Goal: Task Accomplishment & Management: Use online tool/utility

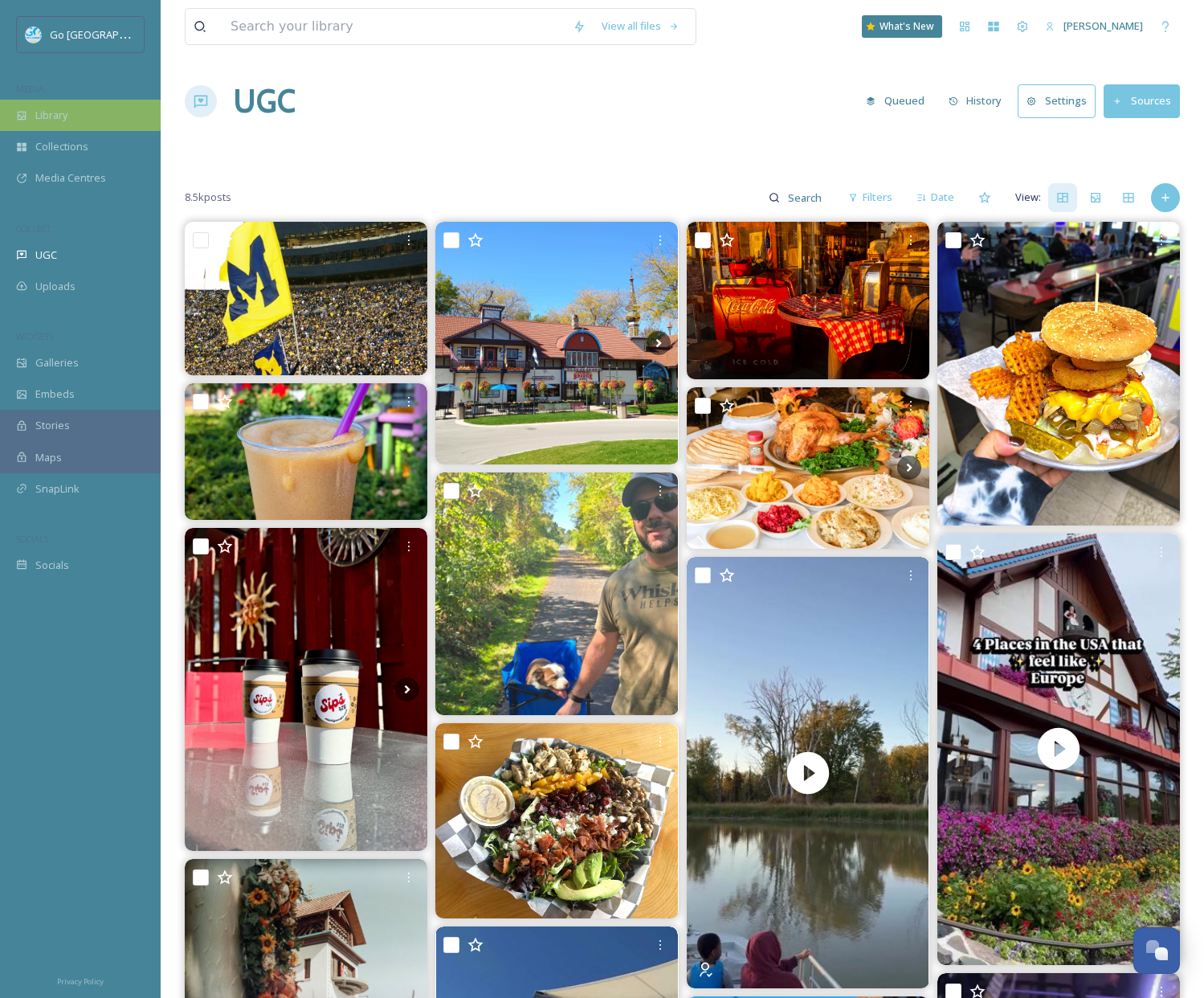
click at [58, 113] on span "Library" at bounding box center [51, 116] width 32 height 16
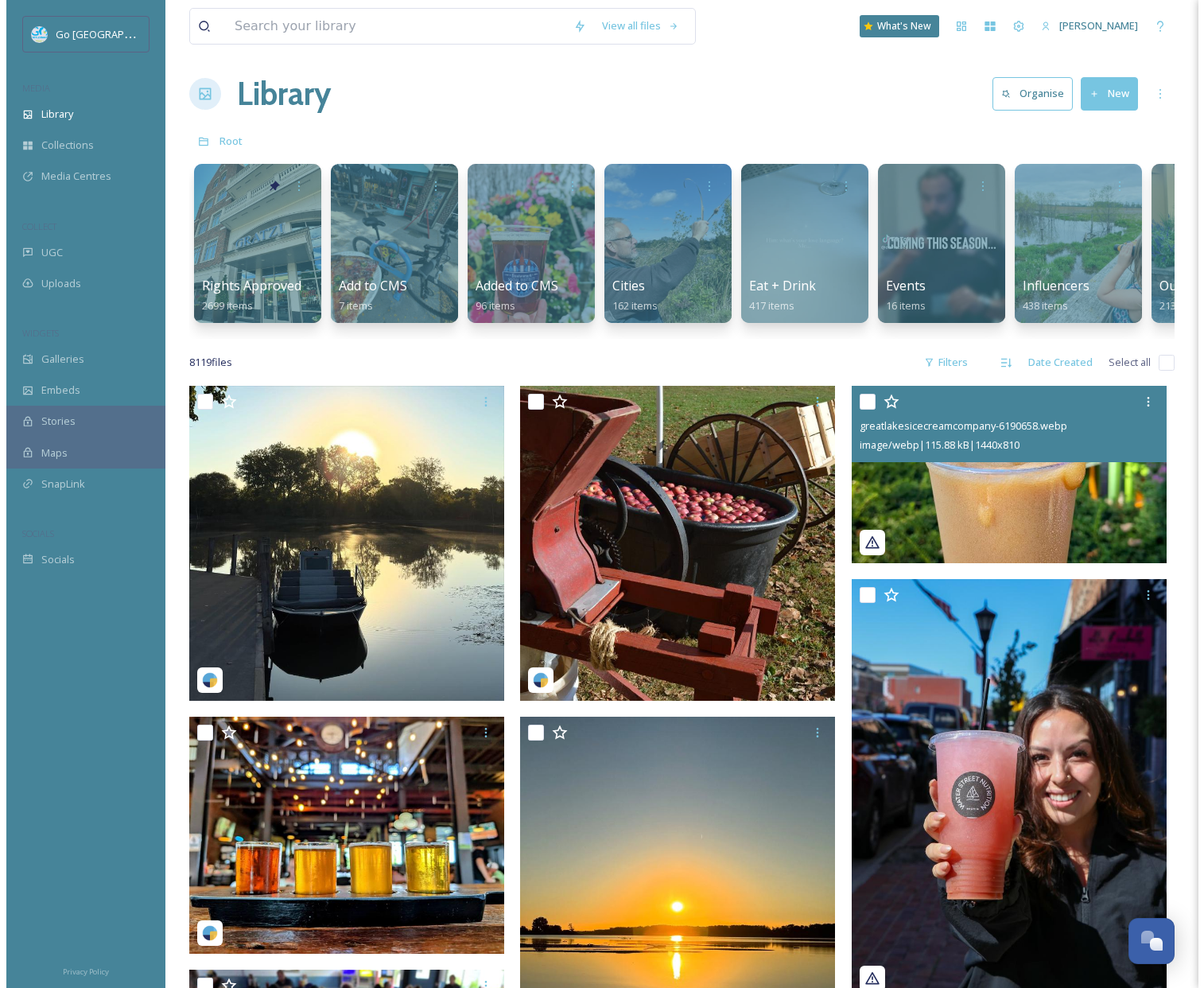
scroll to position [481, 0]
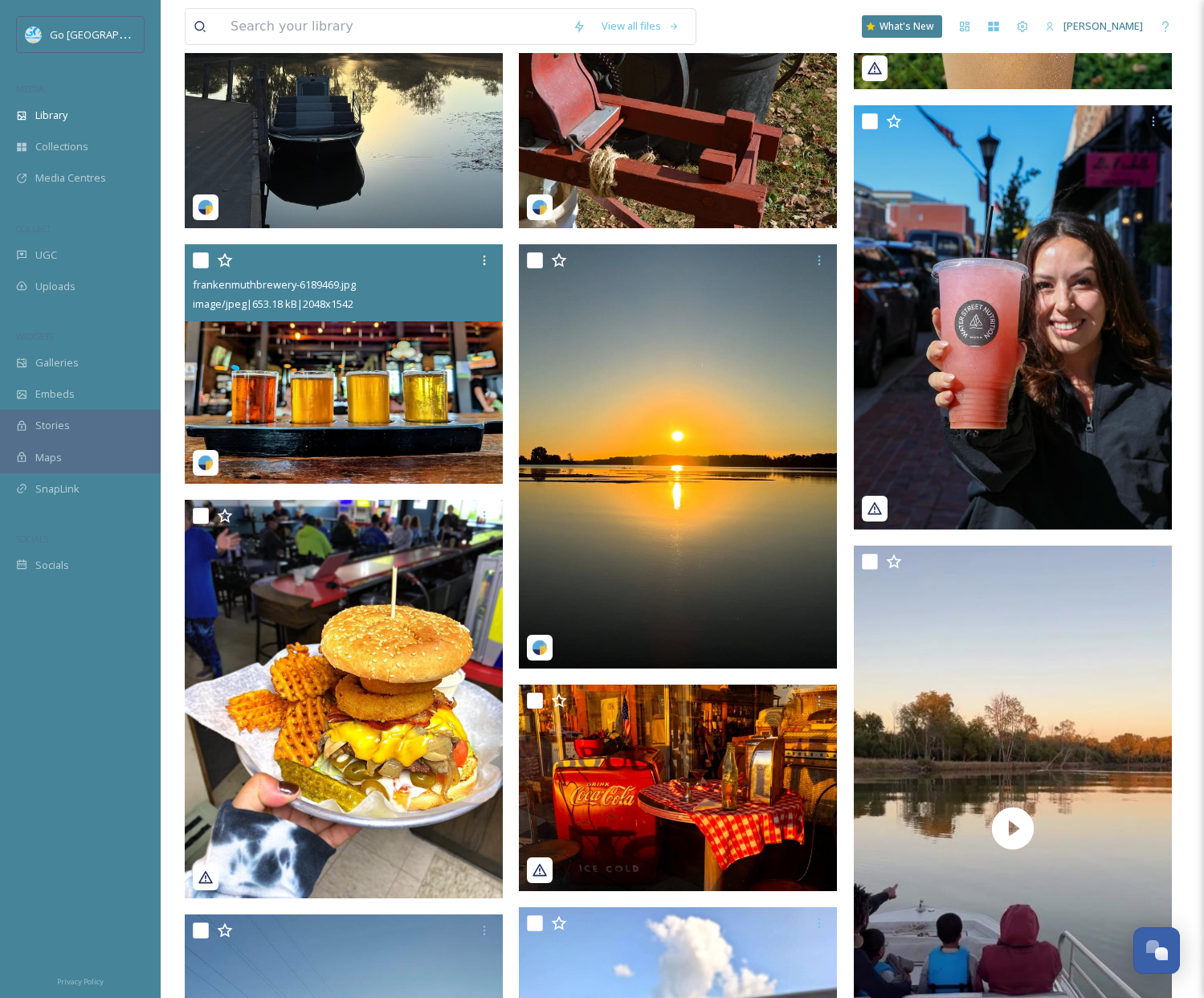
click at [197, 268] on input "checkbox" at bounding box center [201, 260] width 17 height 17
checkbox input "true"
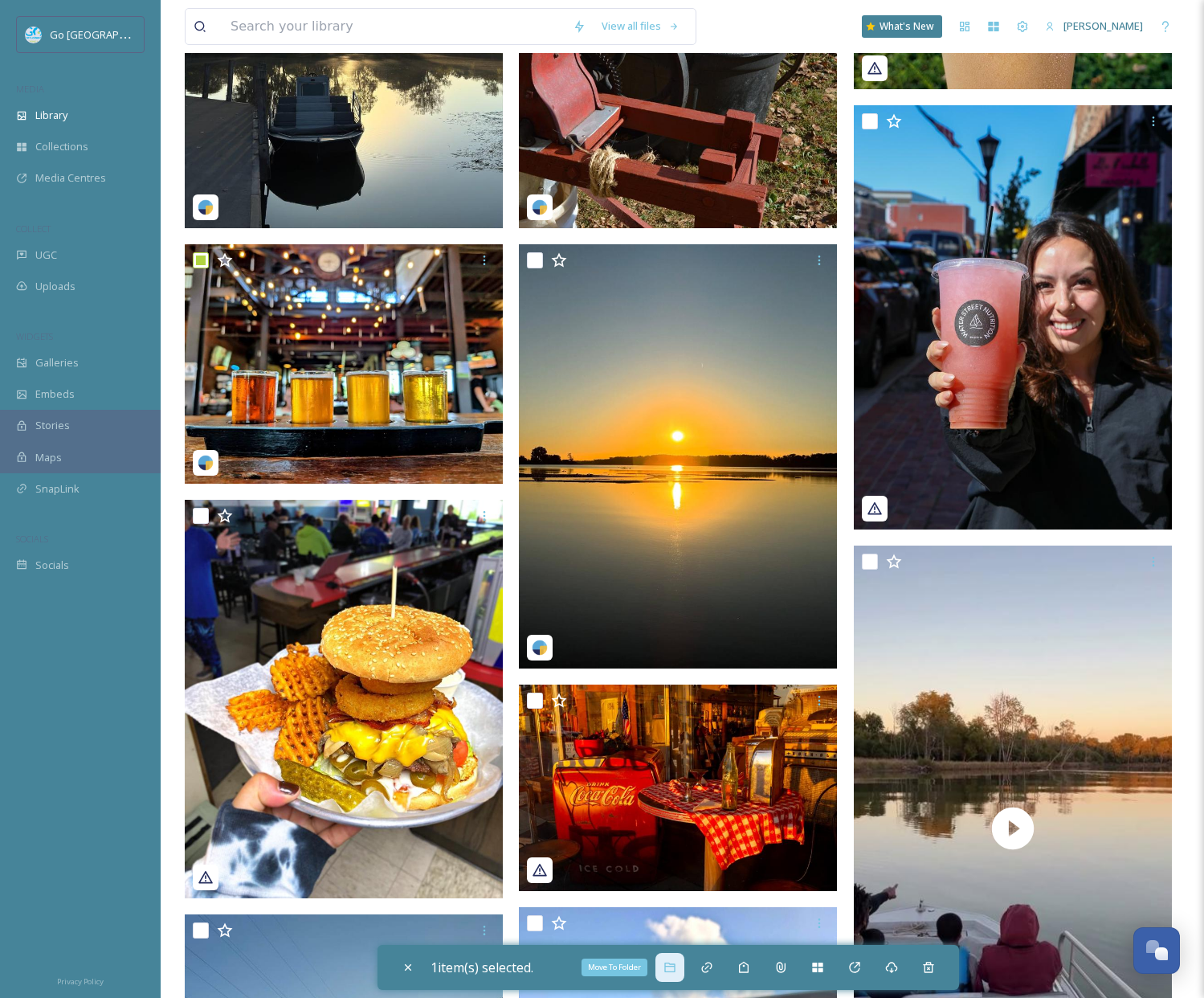
click at [671, 970] on icon at bounding box center [669, 967] width 13 height 13
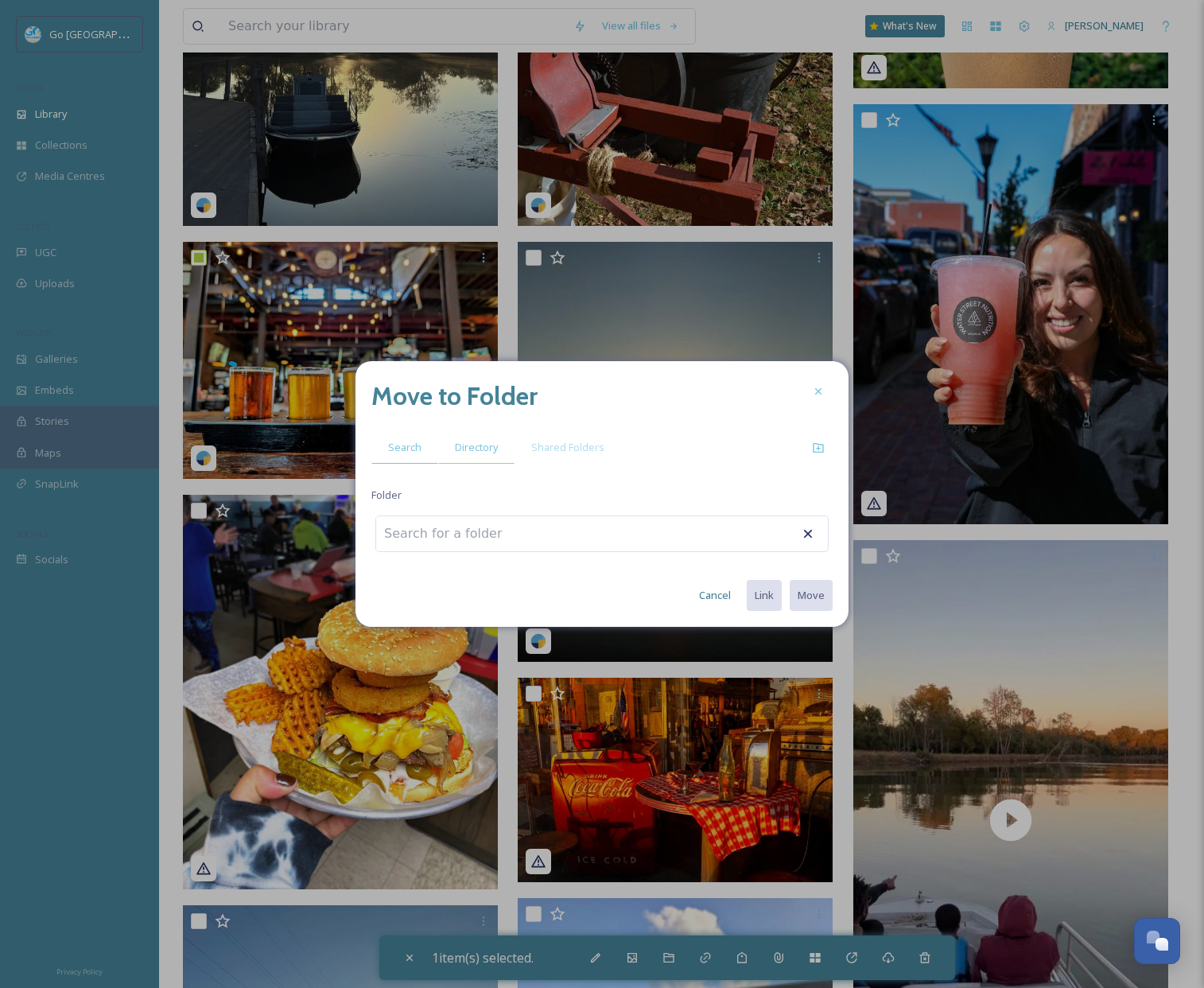
click at [472, 440] on span "Directory" at bounding box center [476, 447] width 43 height 15
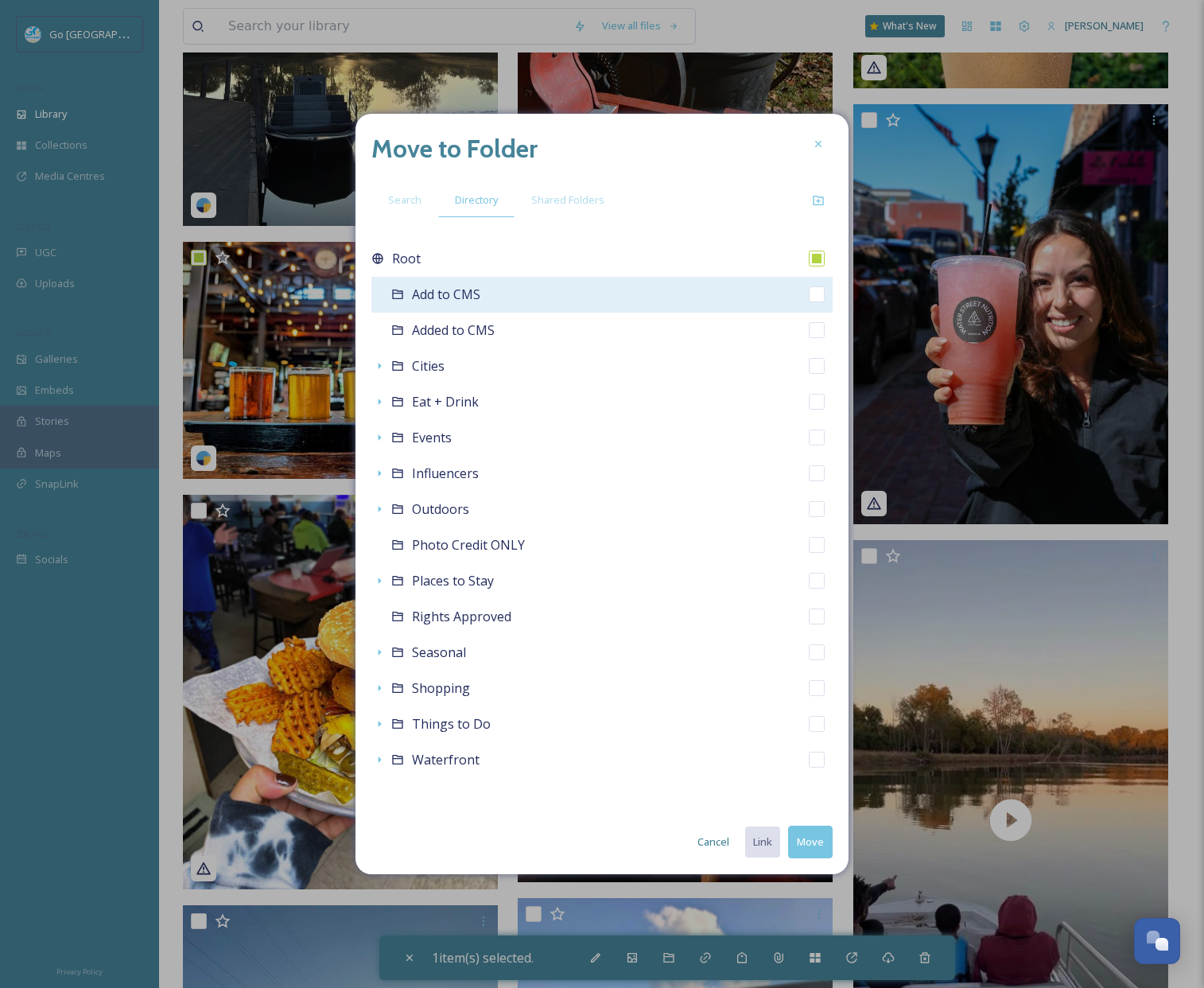
click at [824, 293] on input "checkbox" at bounding box center [816, 294] width 16 height 16
checkbox input "true"
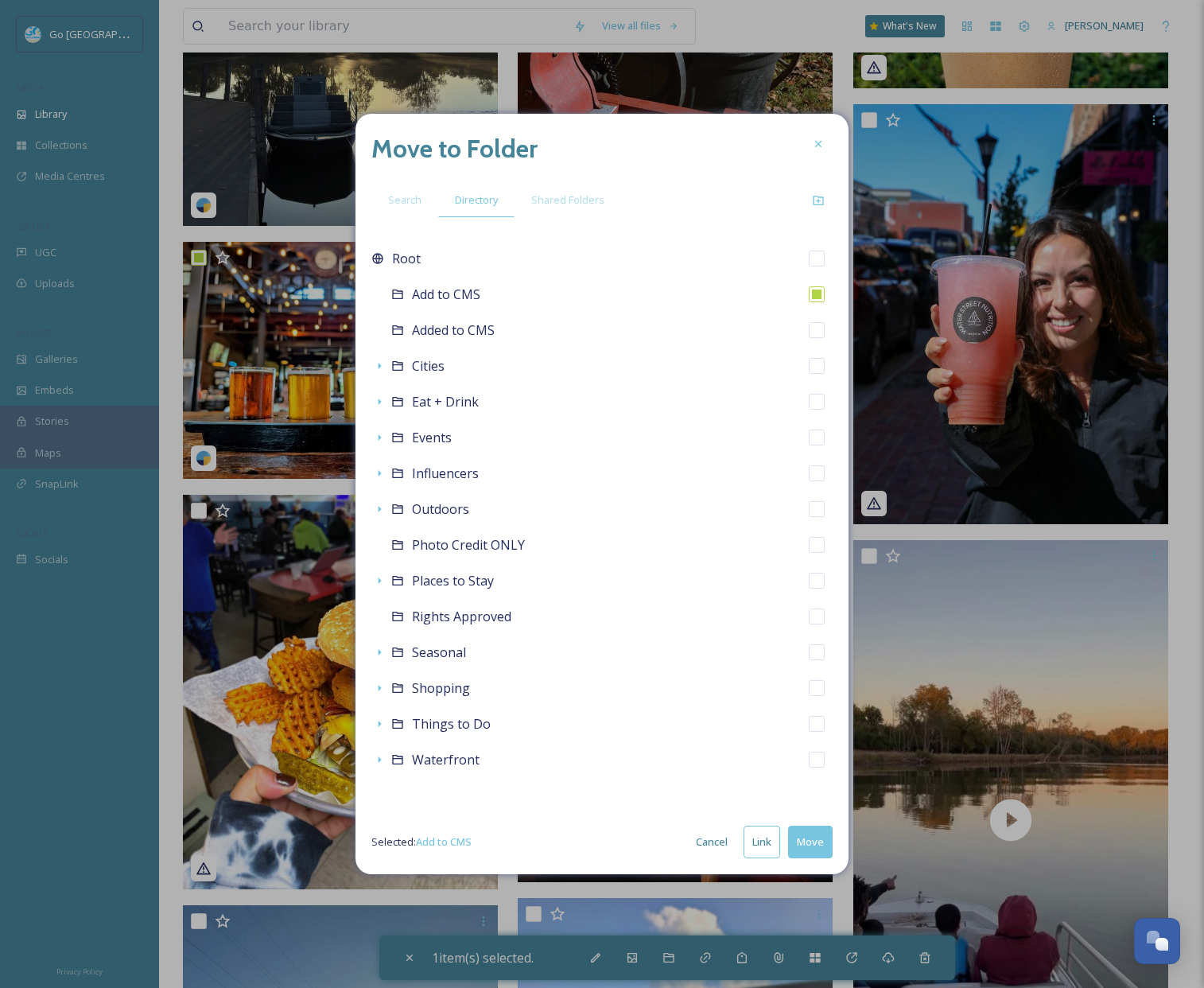
click at [770, 843] on button "Link" at bounding box center [762, 841] width 37 height 33
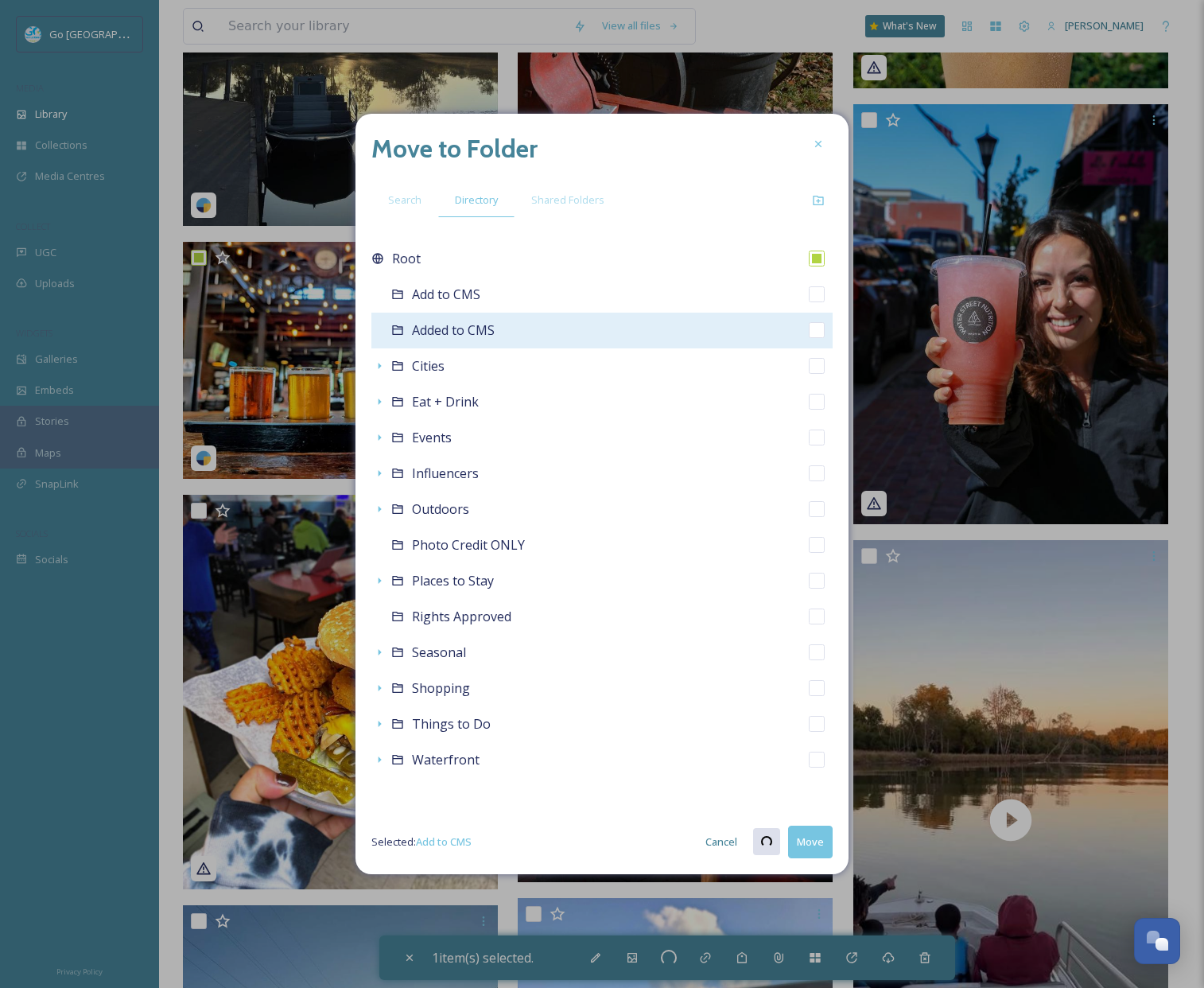
checkbox input "true"
checkbox input "false"
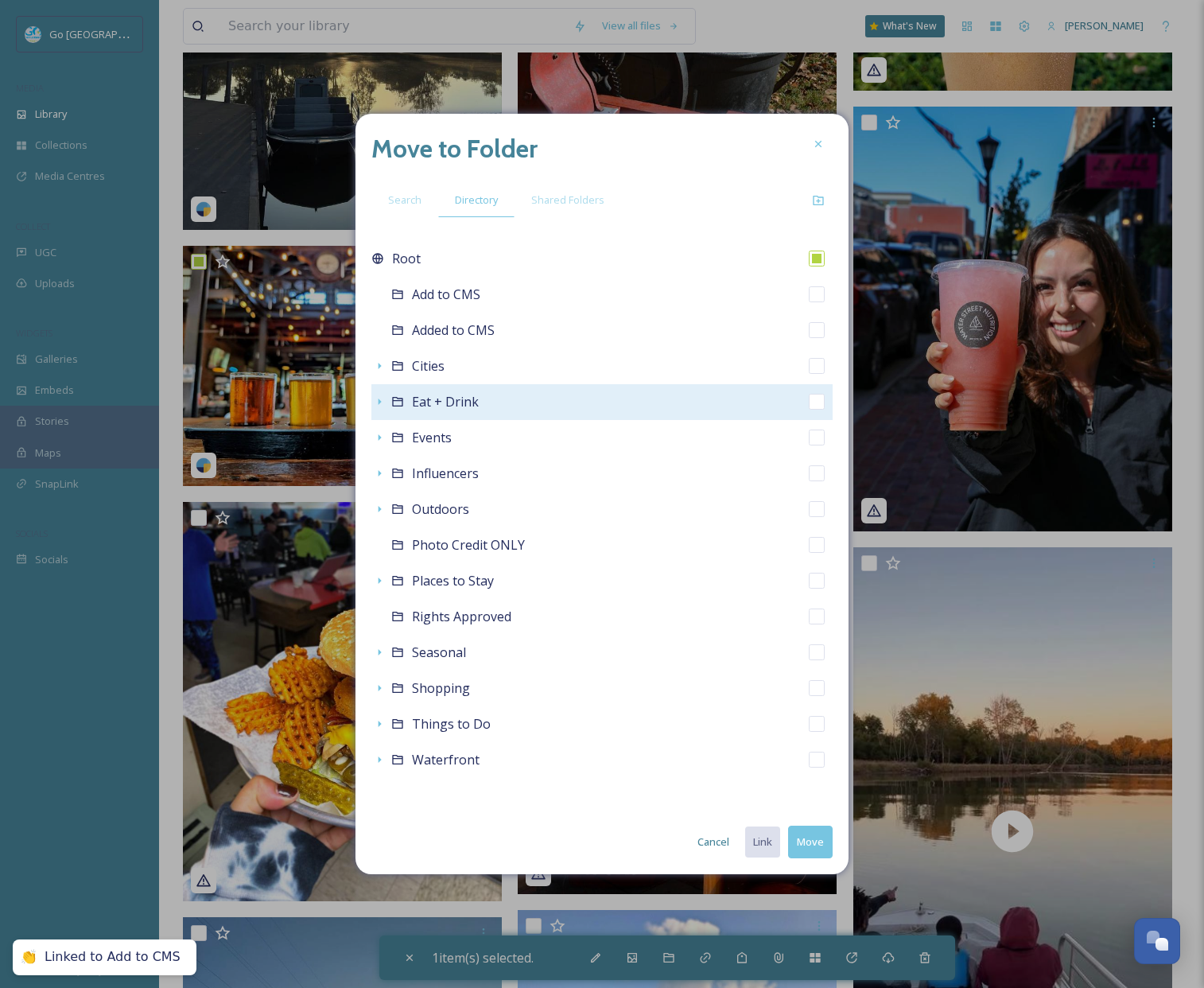
click at [442, 398] on span "Eat + Drink" at bounding box center [444, 402] width 67 height 17
checkbox input "false"
checkbox input "true"
click at [379, 402] on icon at bounding box center [380, 401] width 3 height 7
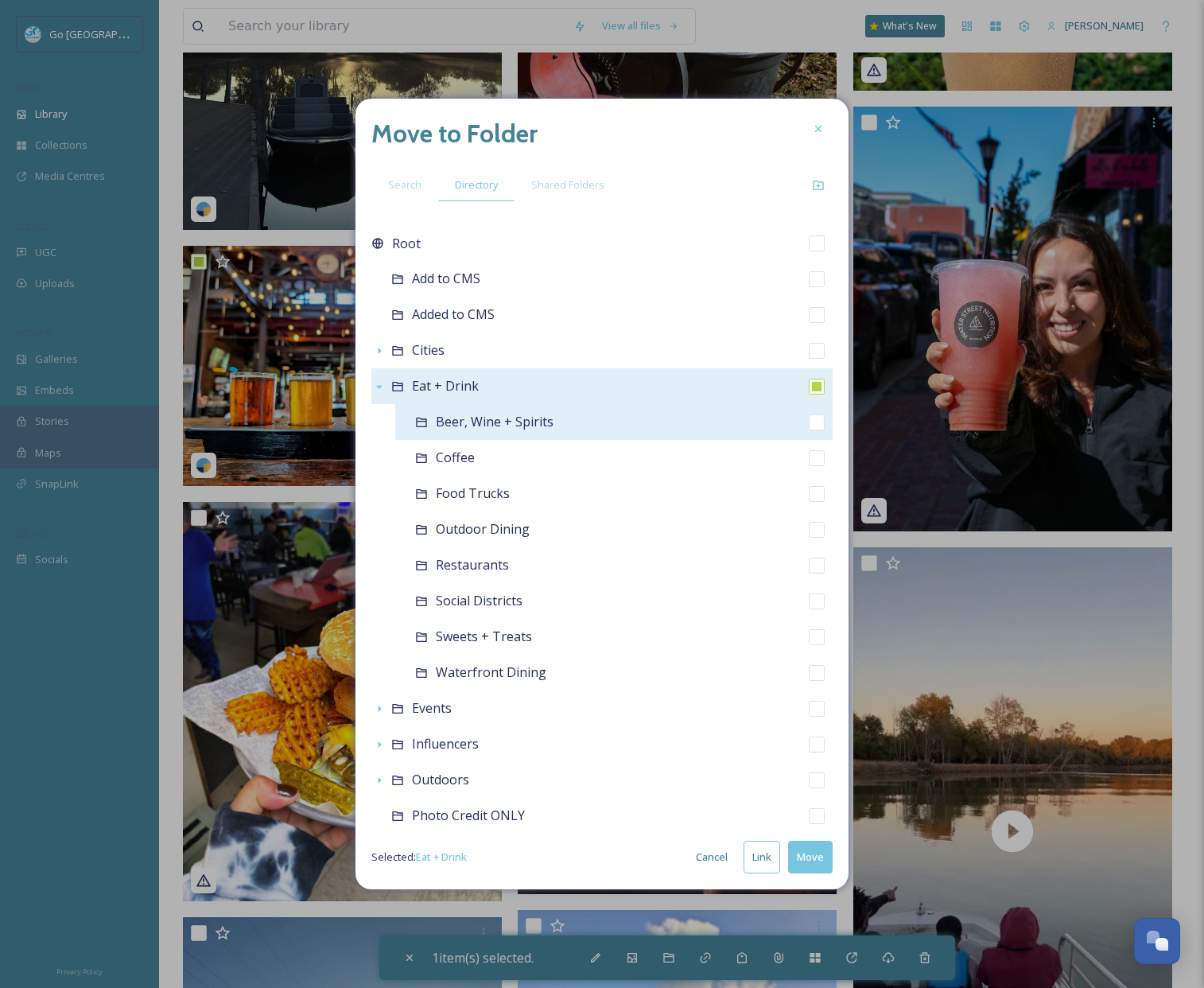
click at [809, 422] on input "checkbox" at bounding box center [816, 422] width 16 height 16
checkbox input "true"
checkbox input "false"
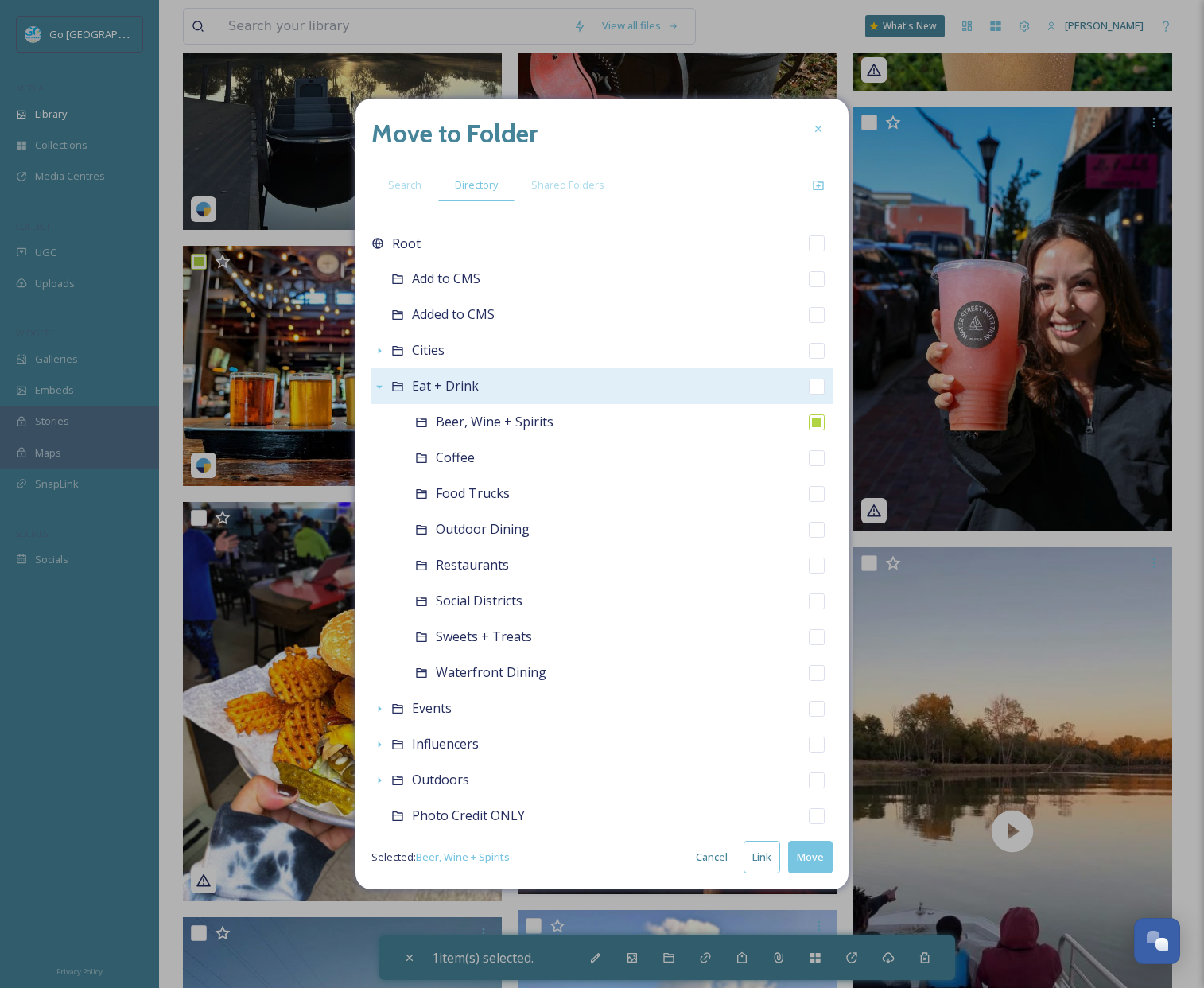
click at [757, 864] on button "Link" at bounding box center [762, 857] width 37 height 33
checkbox input "true"
checkbox input "false"
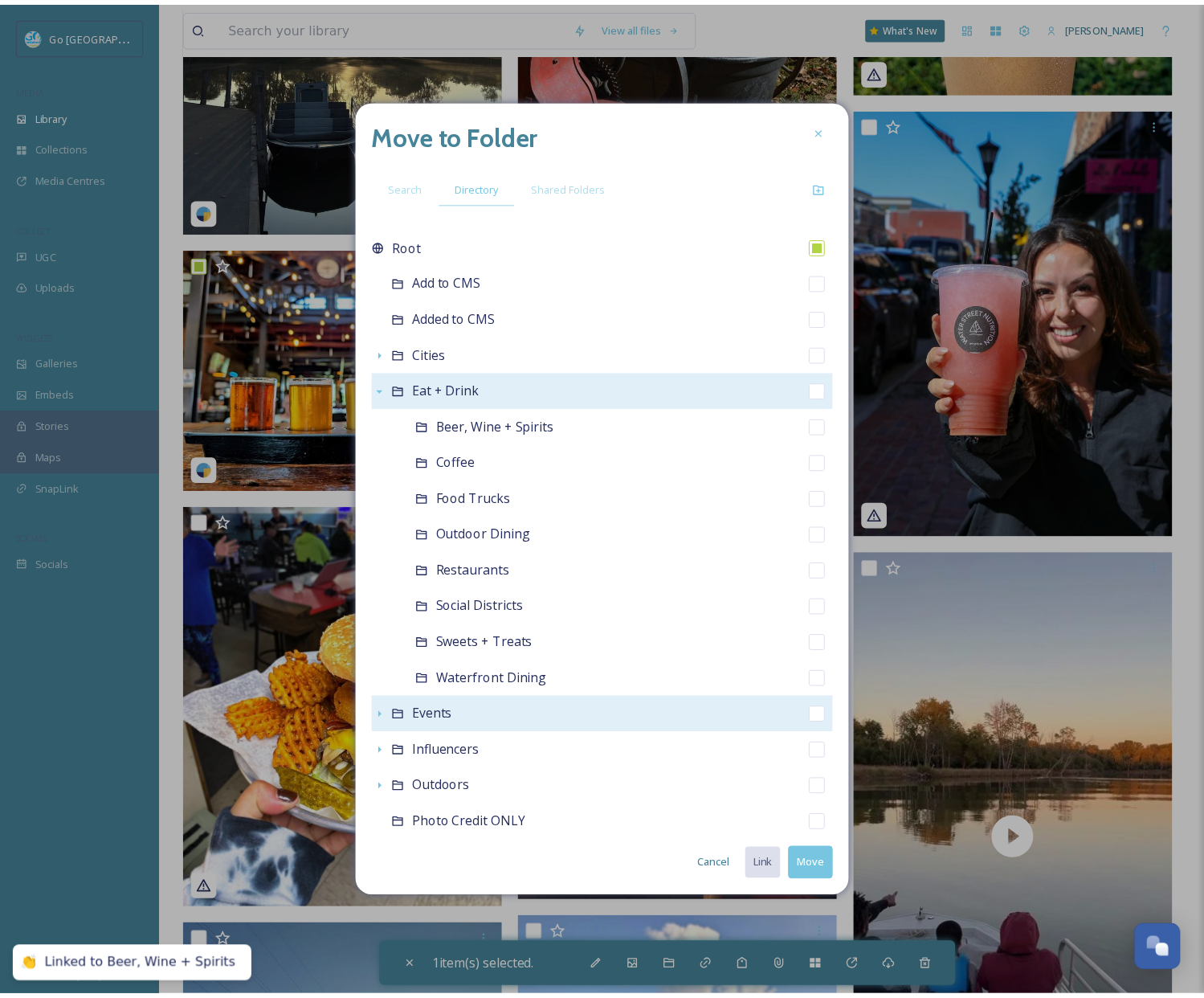
scroll to position [258, 0]
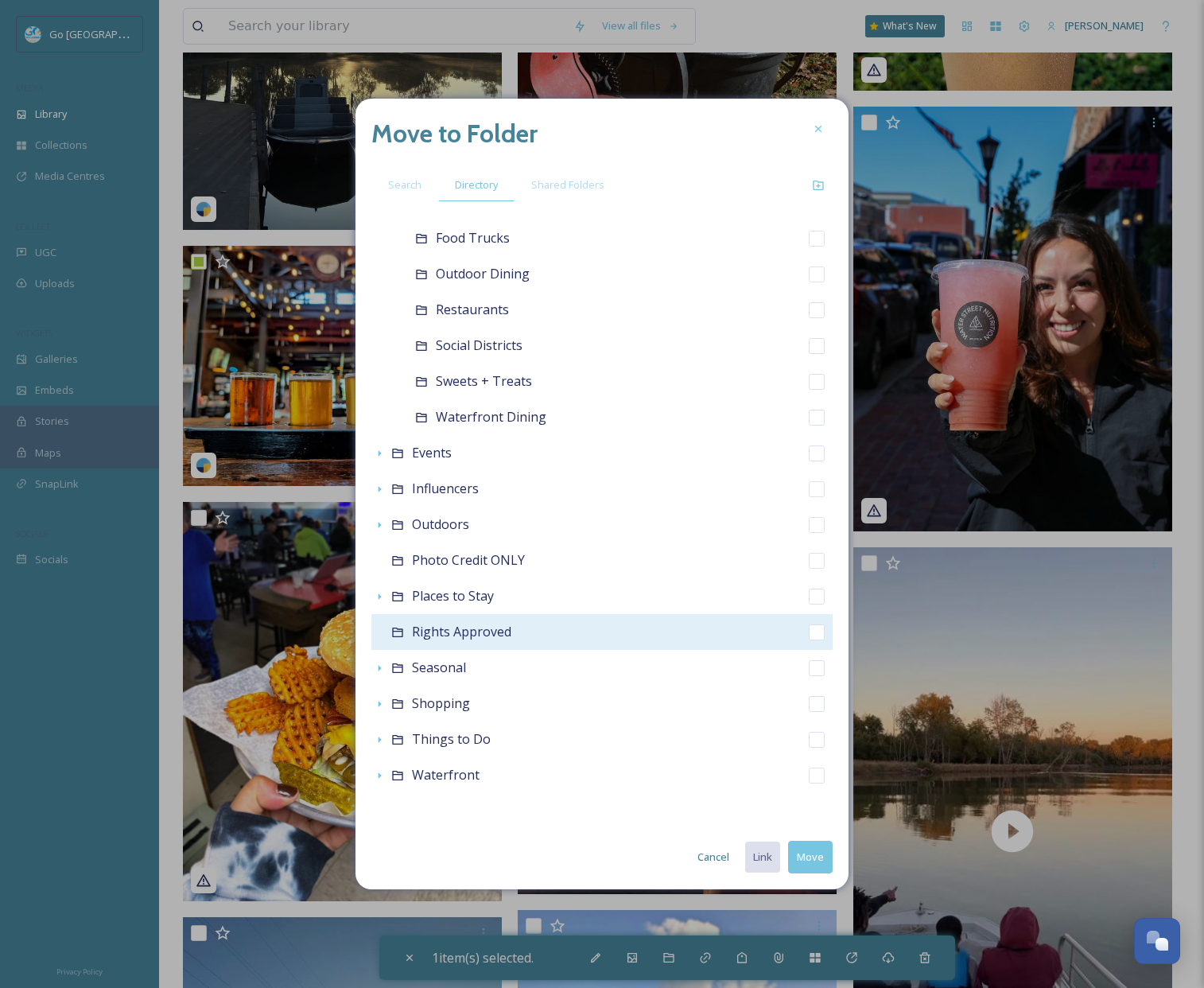
click at [809, 630] on input "checkbox" at bounding box center [816, 632] width 16 height 16
checkbox input "true"
checkbox input "false"
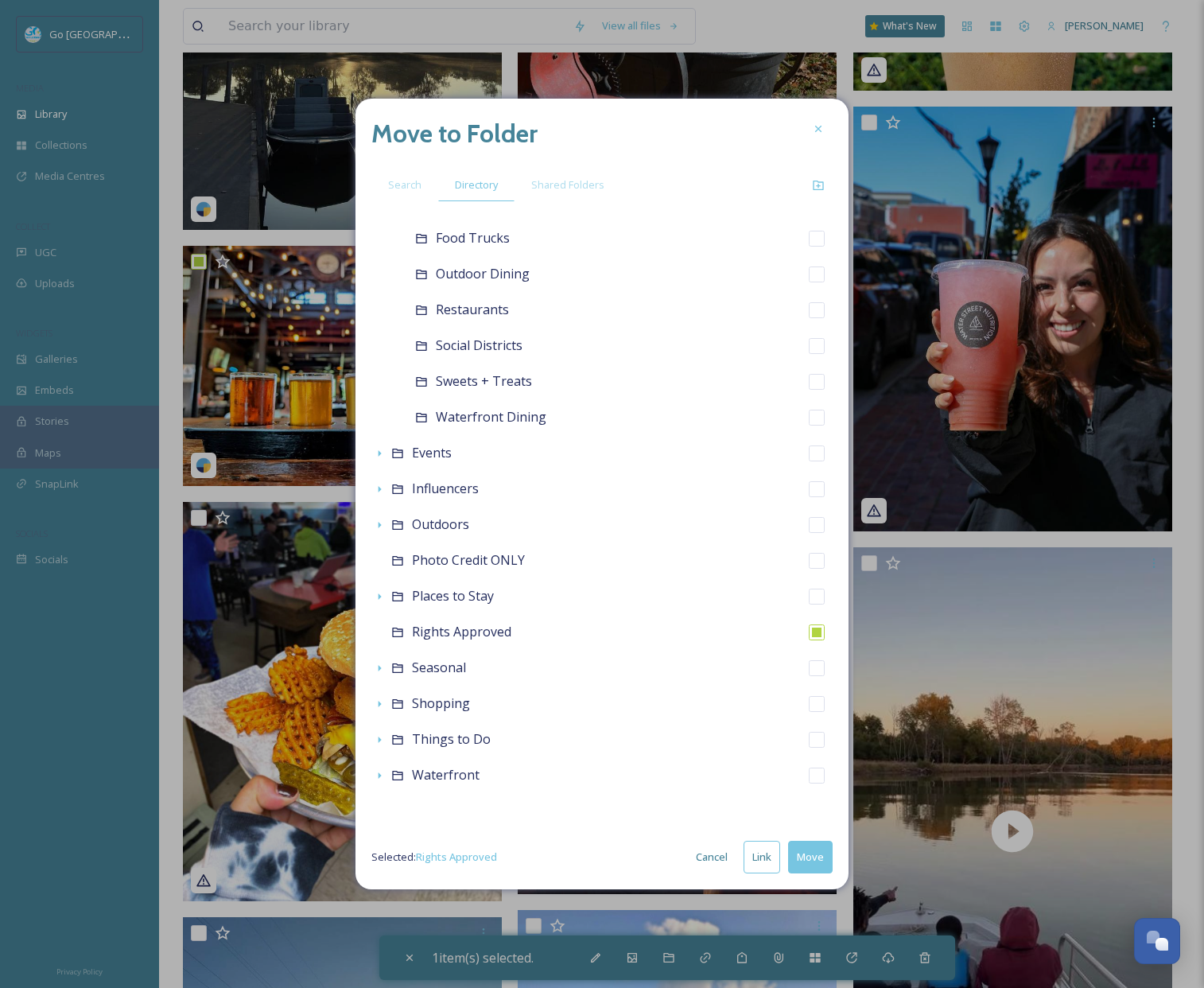
click at [814, 856] on button "Move" at bounding box center [811, 857] width 44 height 33
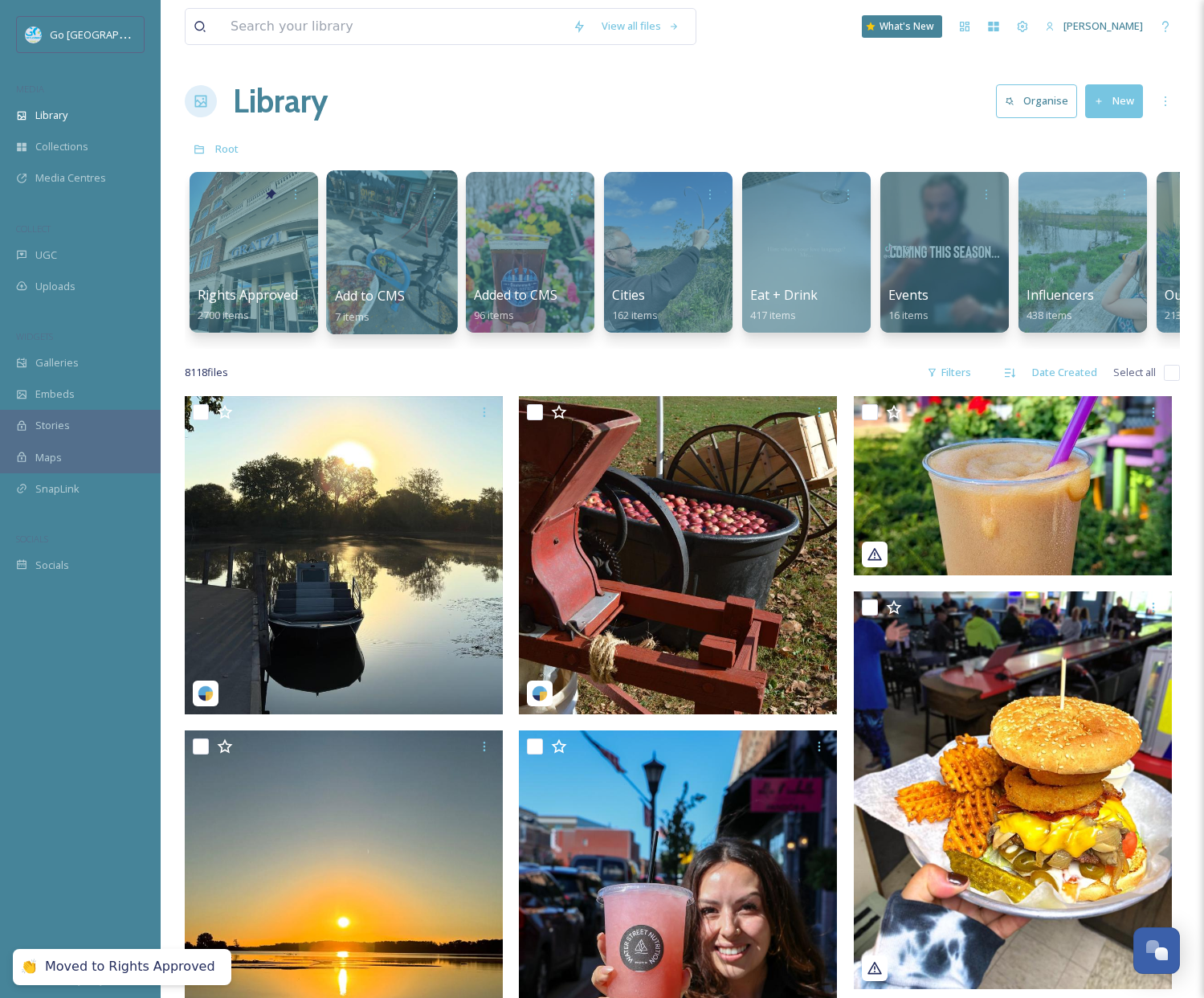
scroll to position [0, 0]
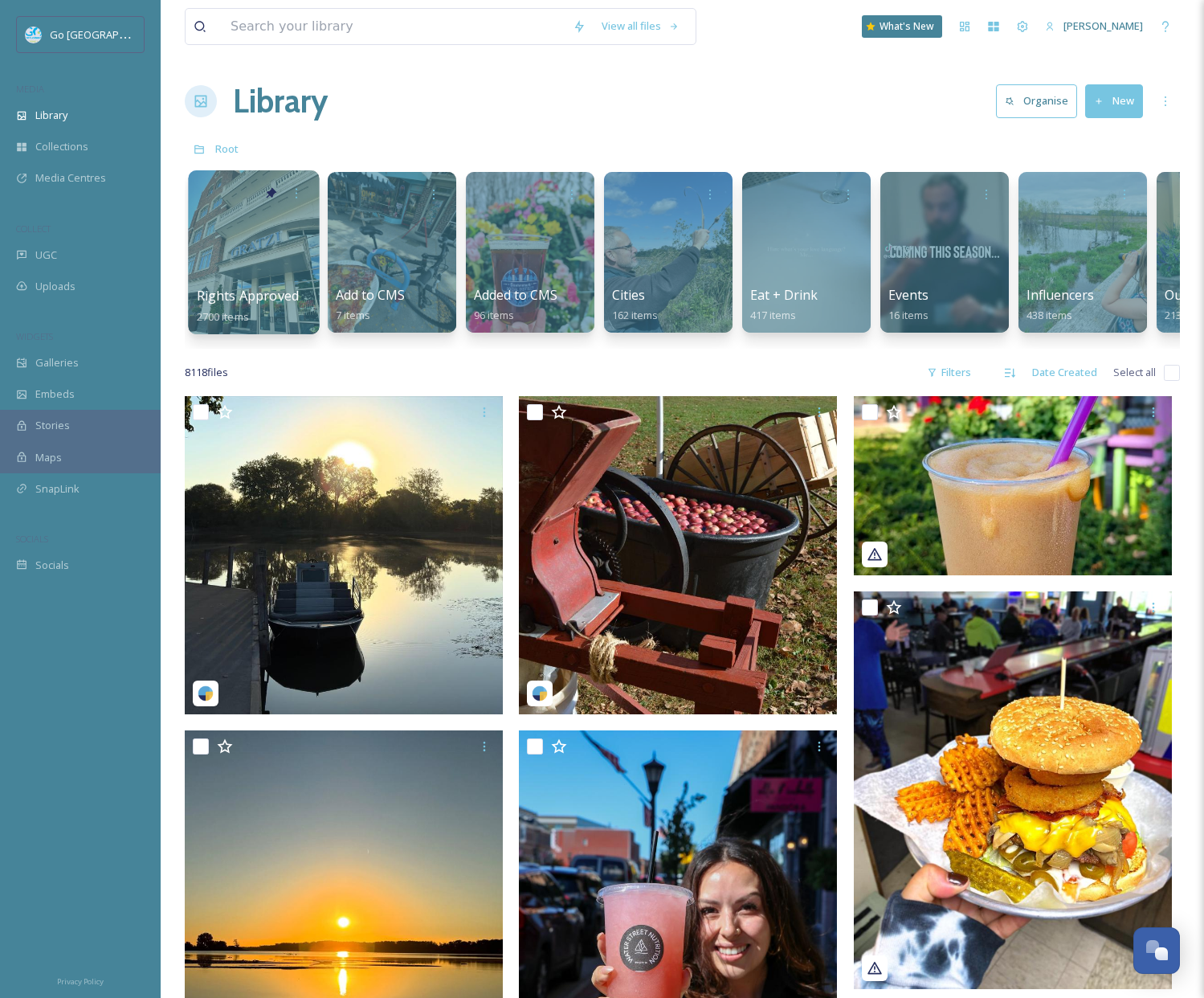
click at [219, 228] on div at bounding box center [253, 252] width 130 height 164
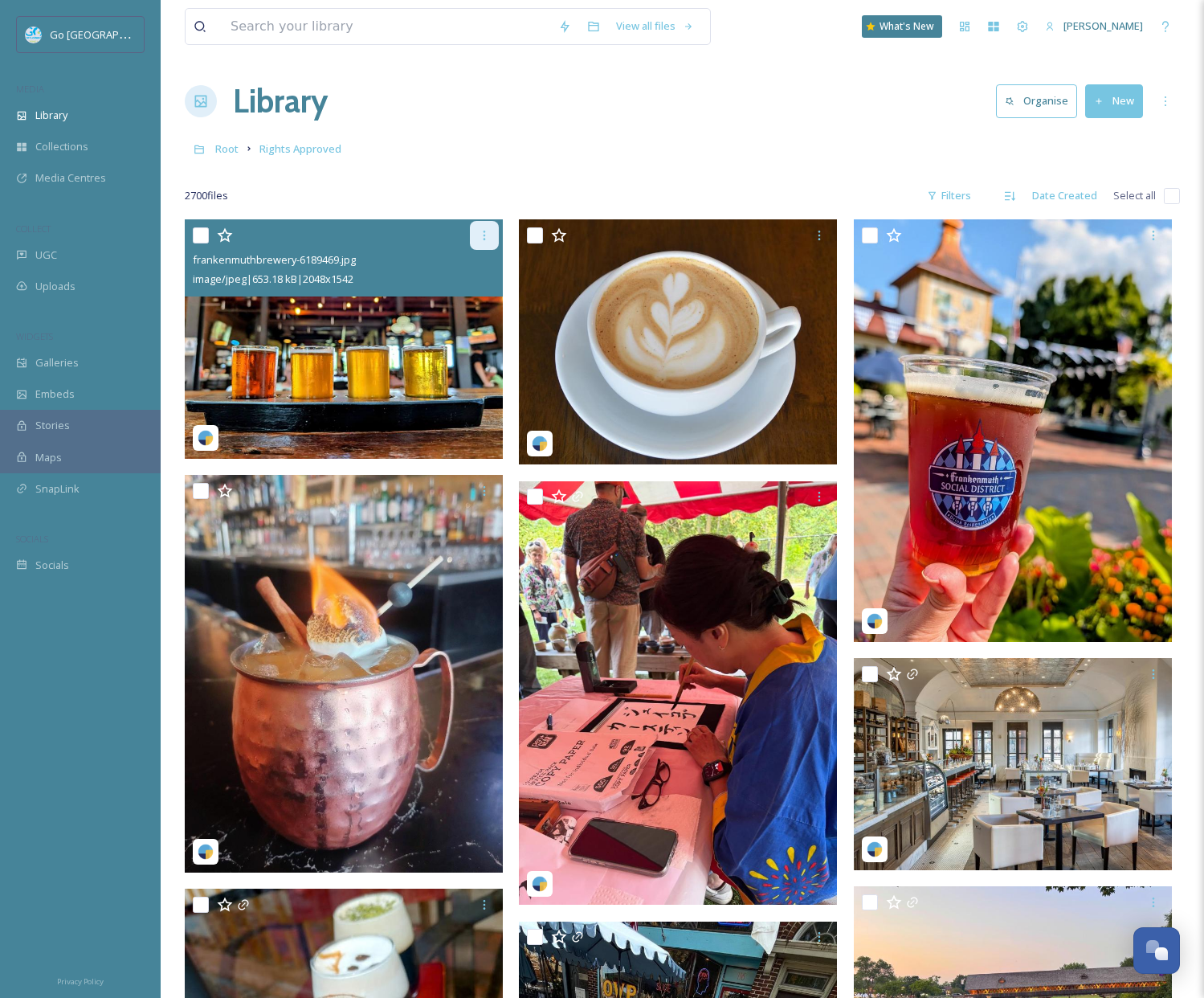
click at [481, 228] on div at bounding box center [485, 236] width 29 height 29
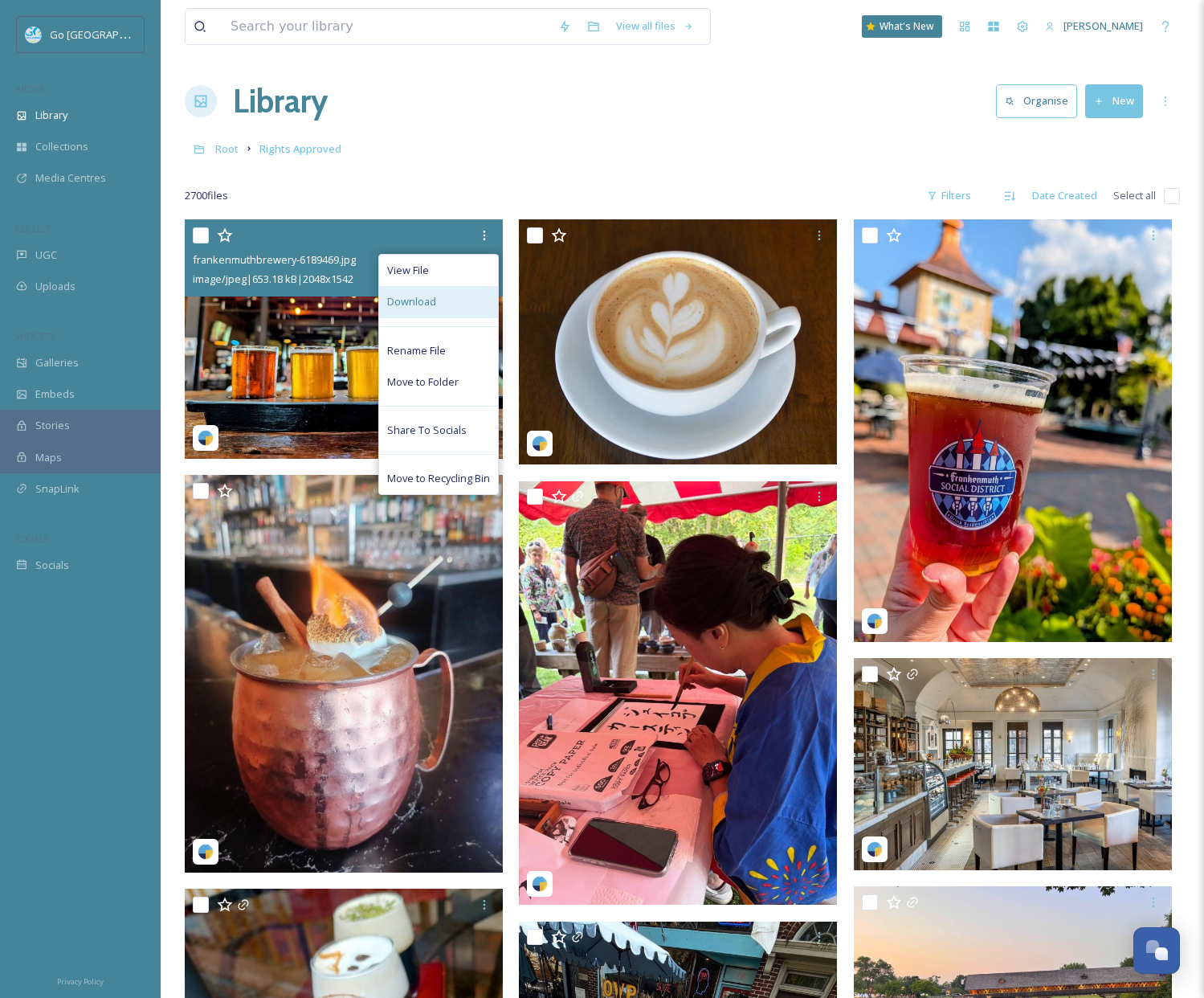
click at [431, 299] on span "Download" at bounding box center [412, 302] width 49 height 16
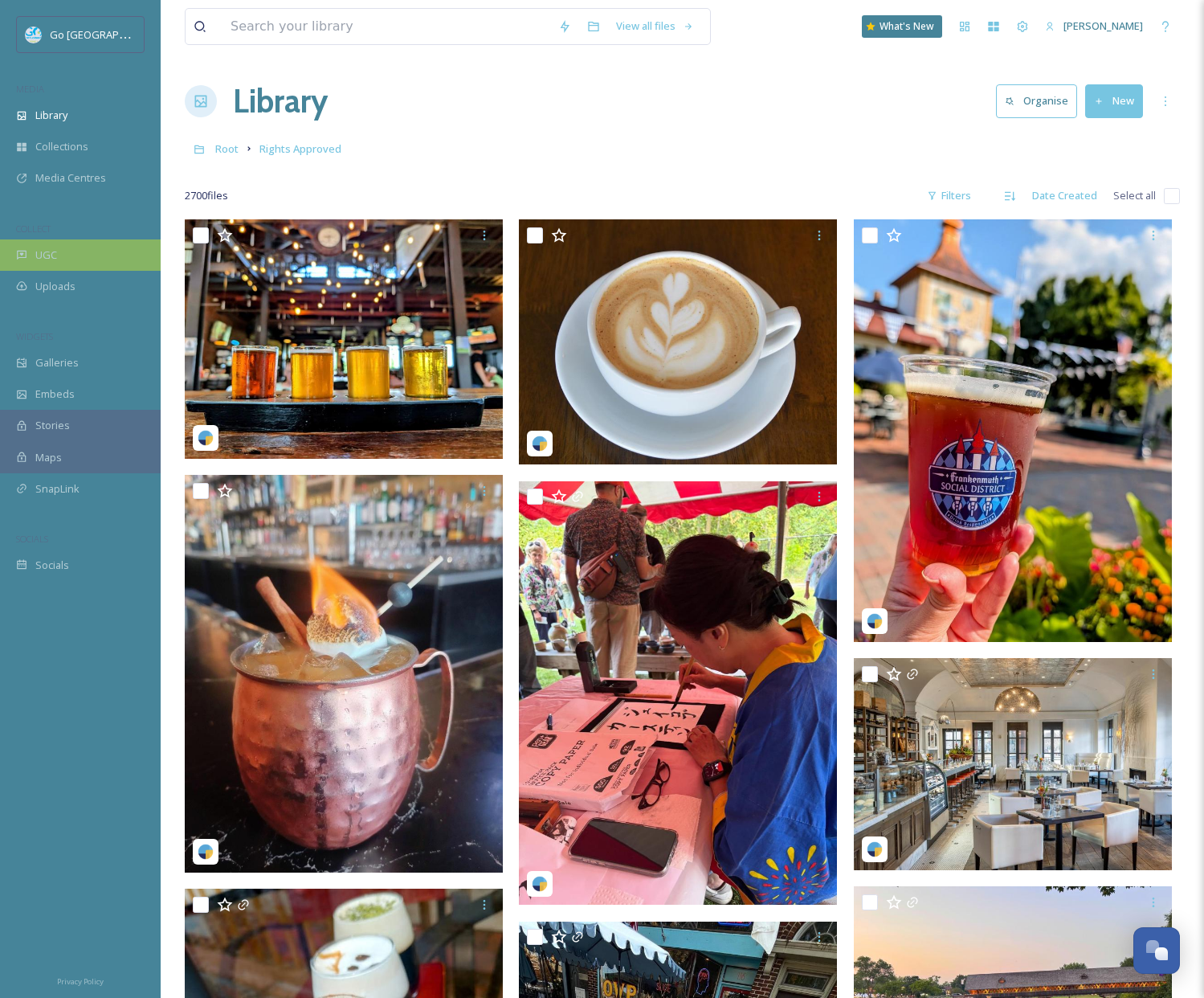
click at [57, 259] on div "UGC" at bounding box center [80, 255] width 161 height 31
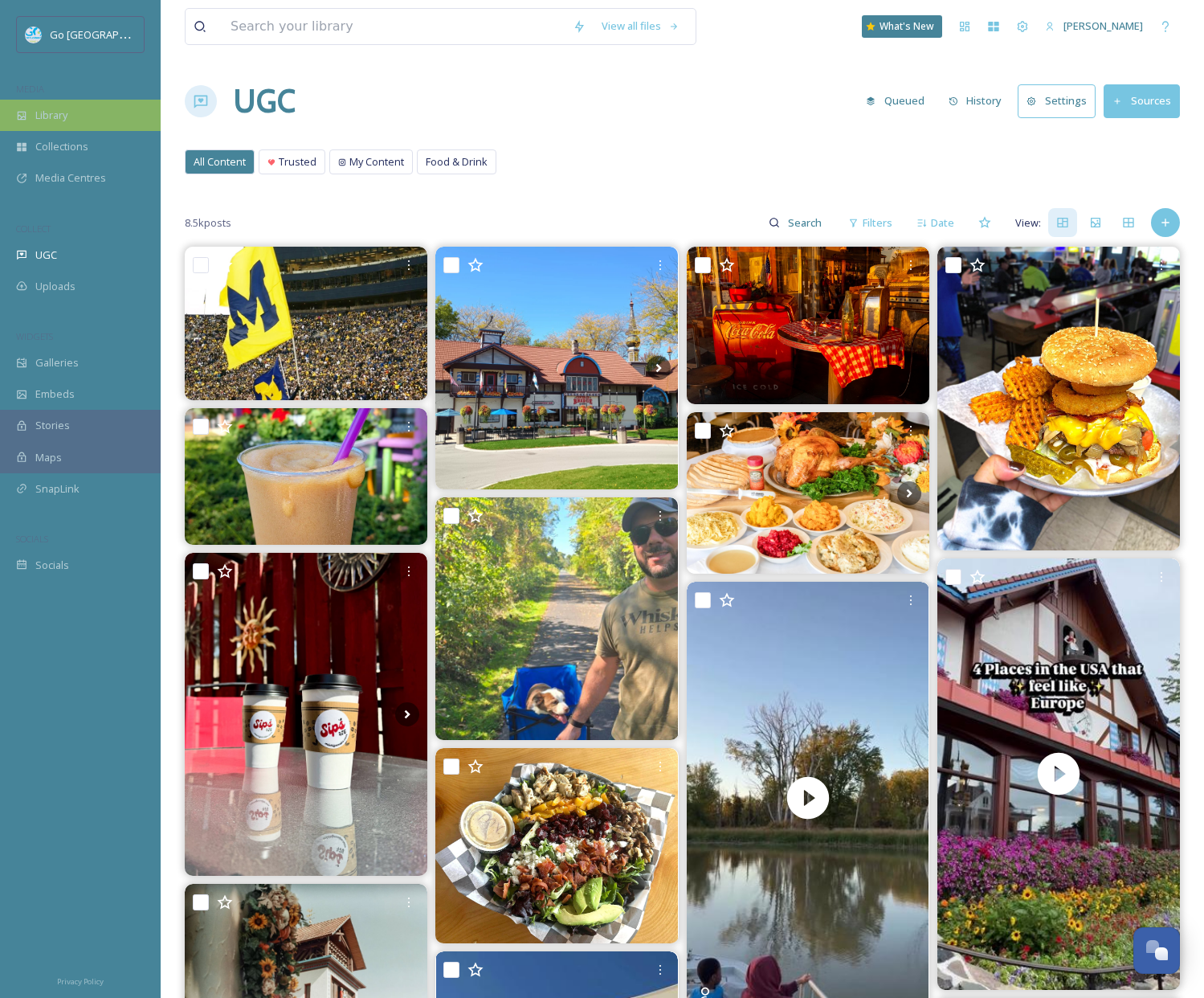
click at [60, 117] on span "Library" at bounding box center [51, 116] width 32 height 16
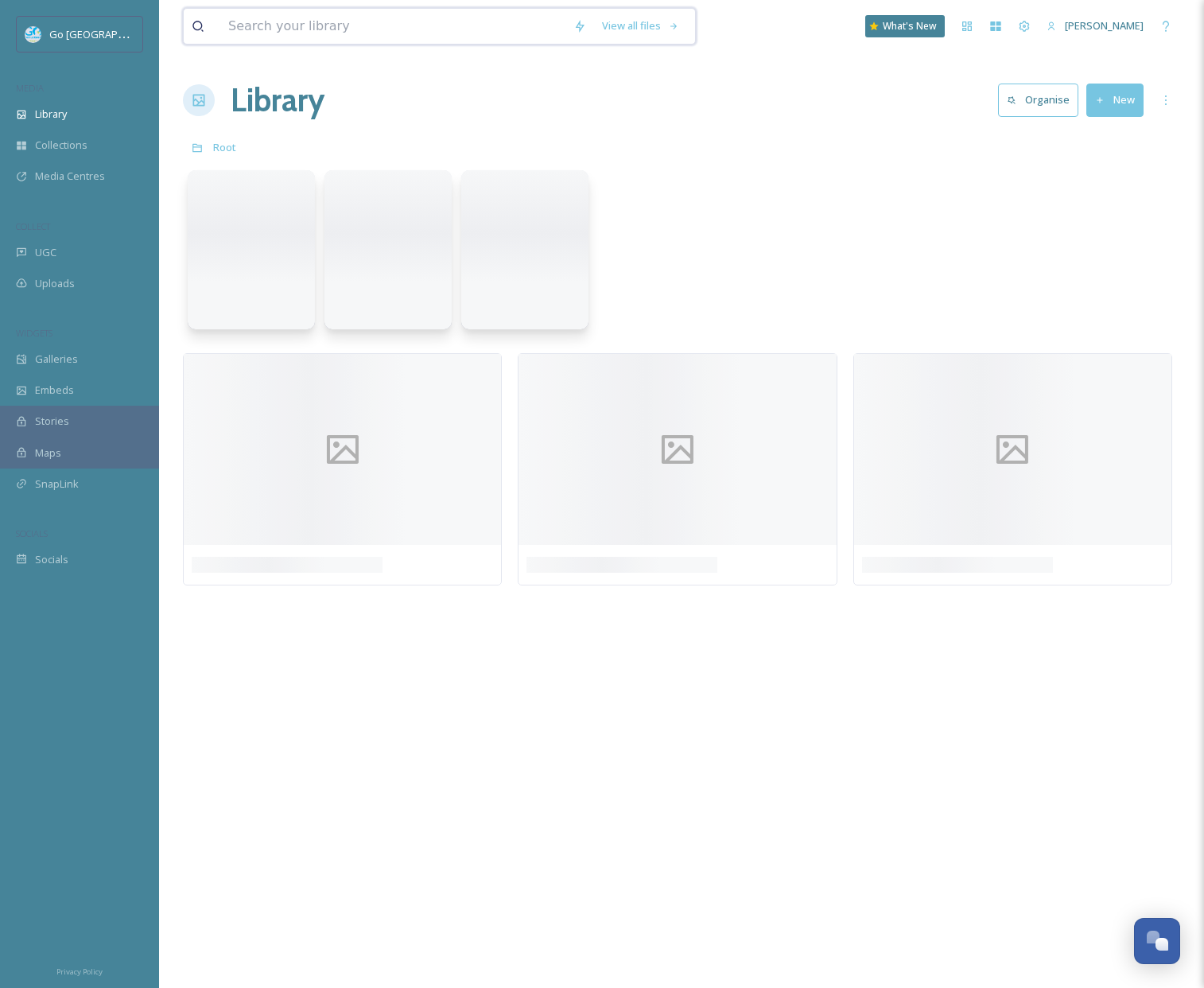
click at [392, 30] on input at bounding box center [393, 26] width 345 height 35
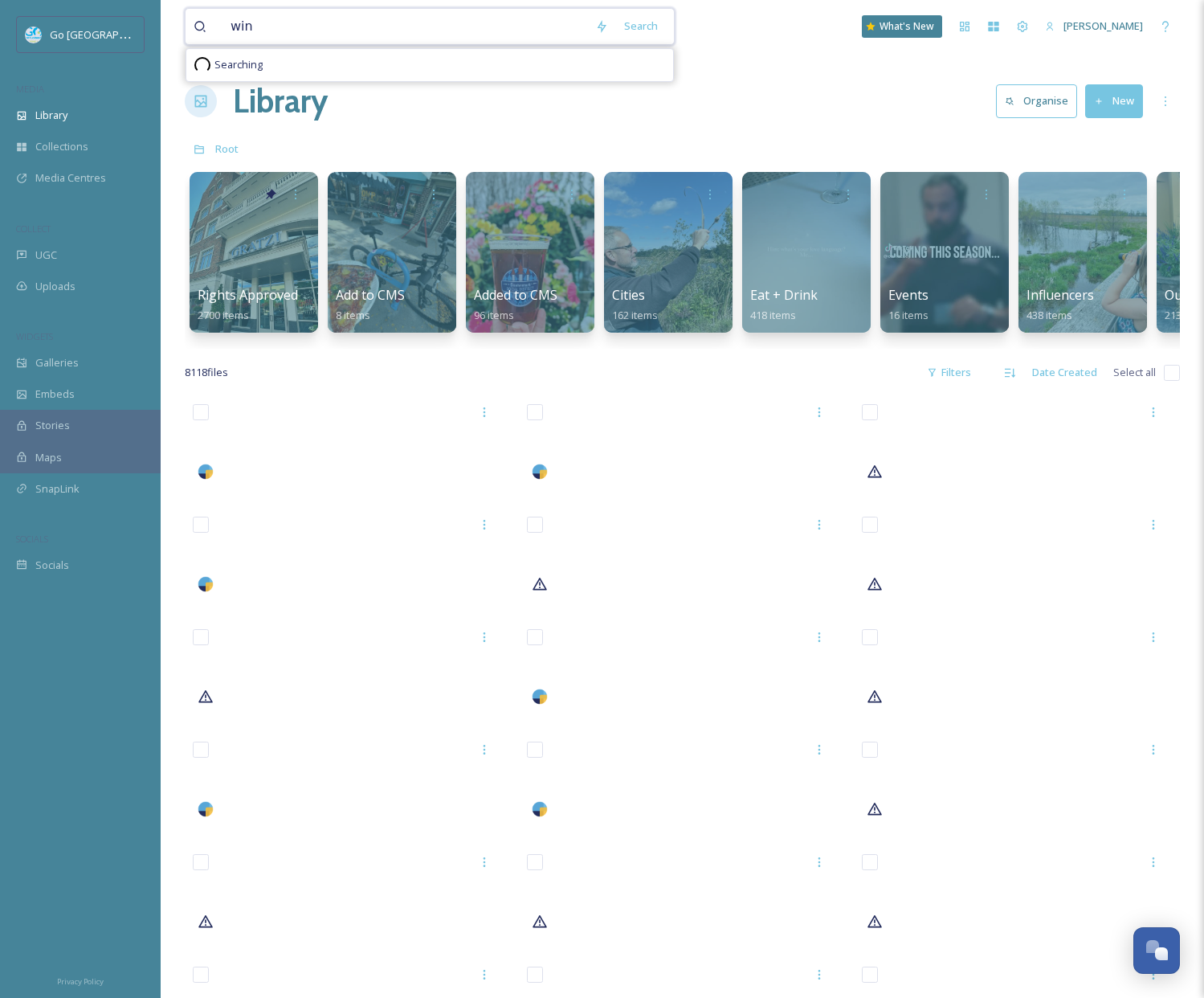
type input "wine"
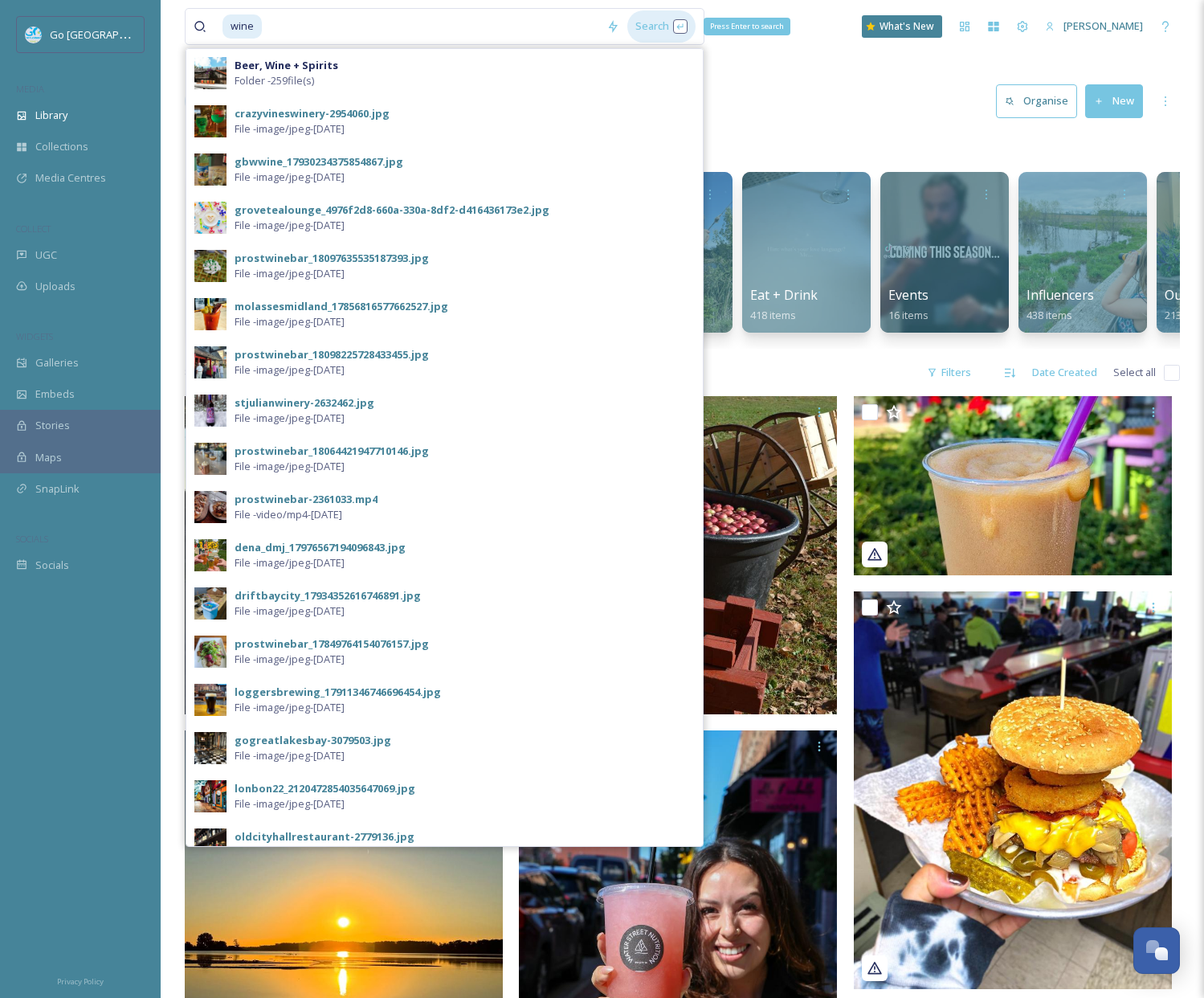
click at [656, 31] on div "Search Press Enter to search" at bounding box center [661, 26] width 68 height 31
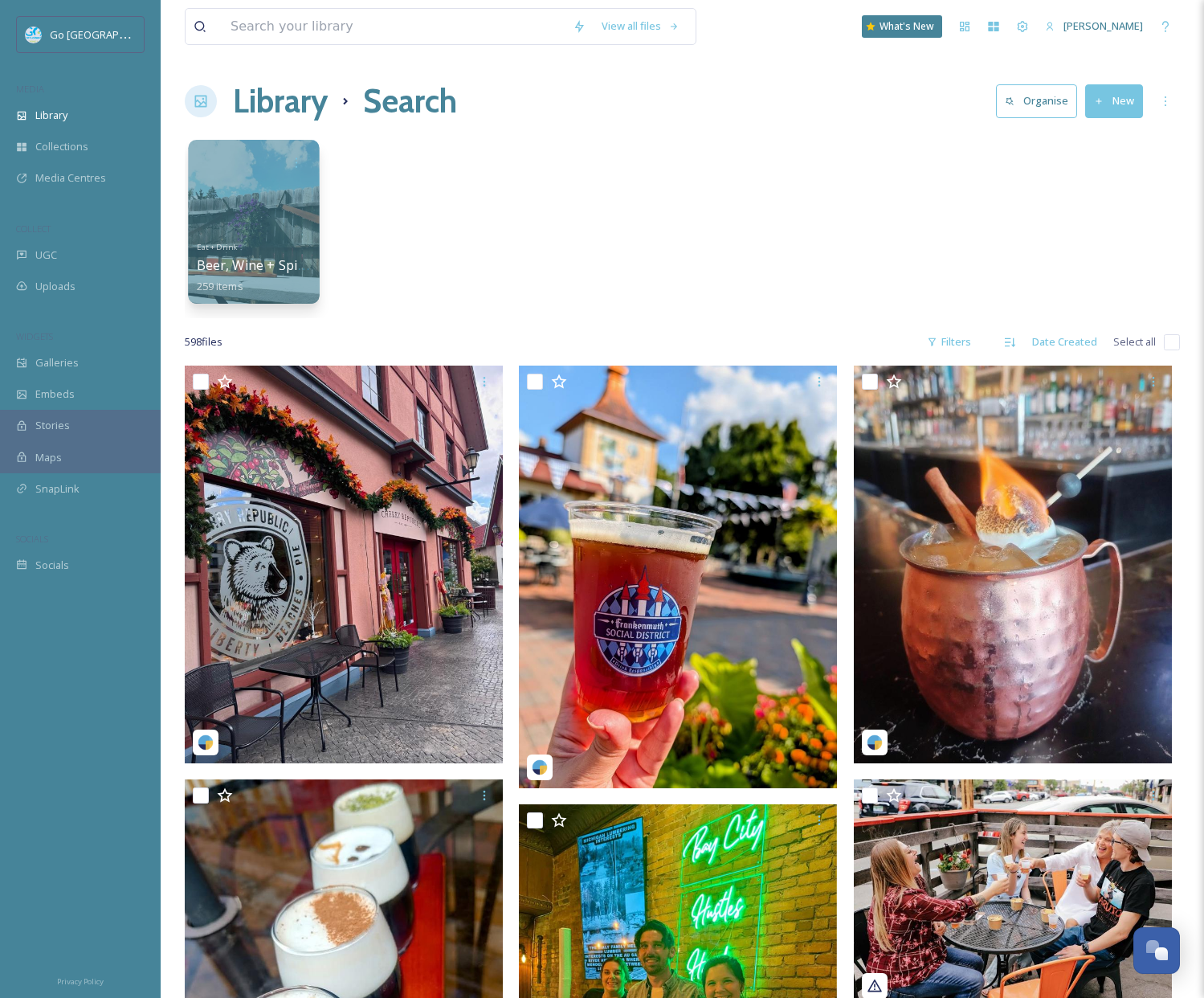
click at [232, 208] on div at bounding box center [253, 222] width 130 height 164
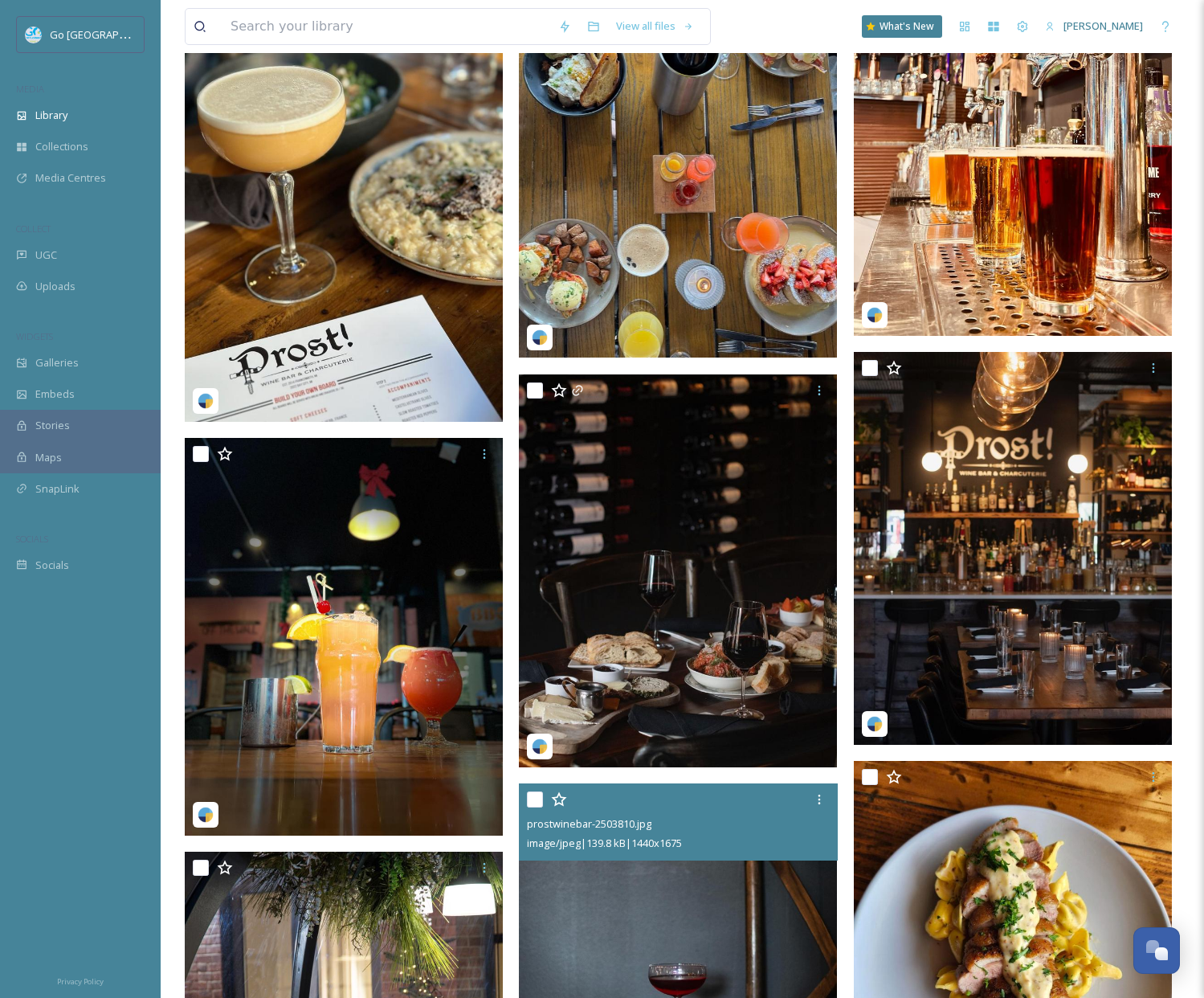
scroll to position [3545, 0]
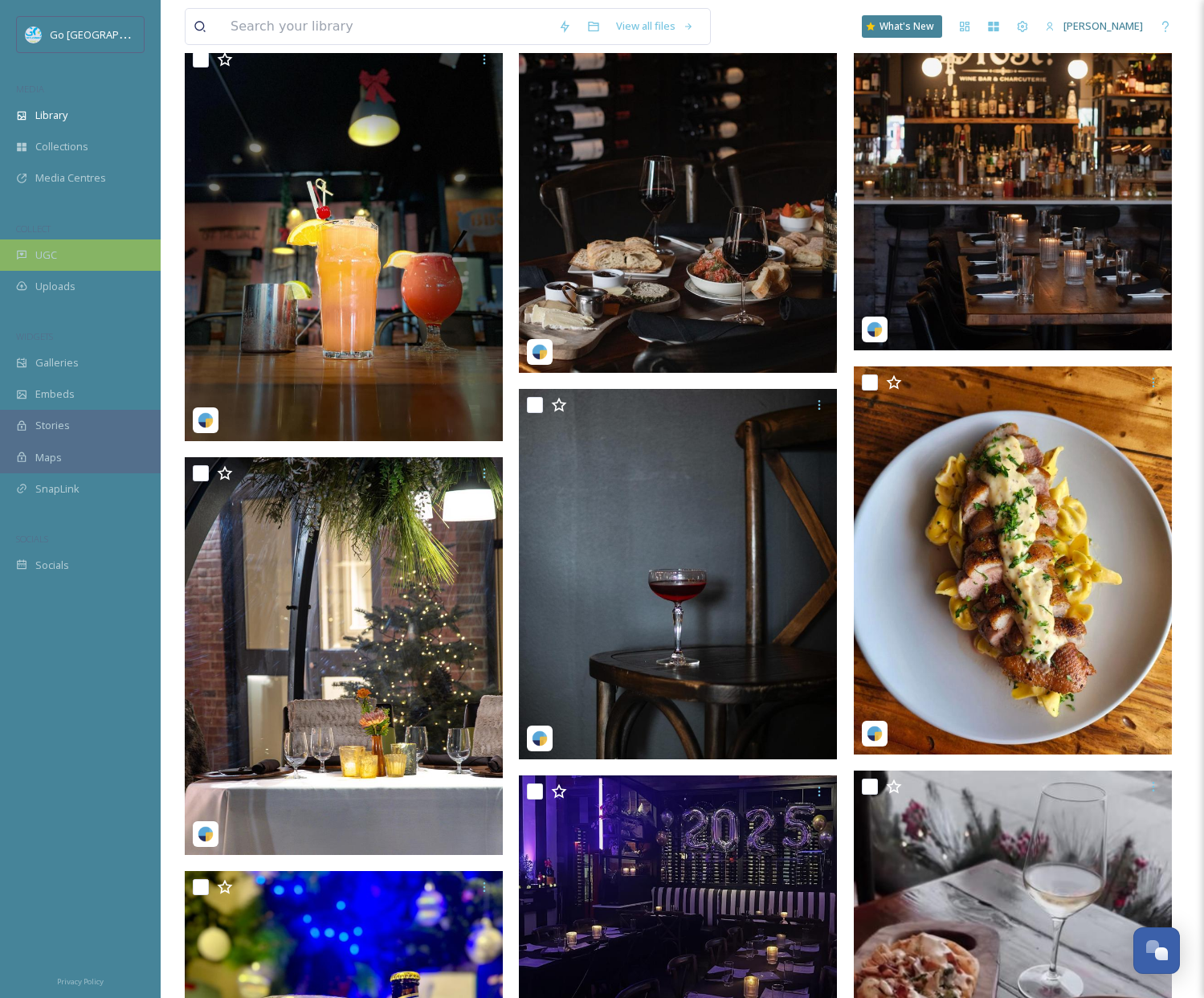
click at [67, 244] on div "UGC" at bounding box center [80, 255] width 161 height 31
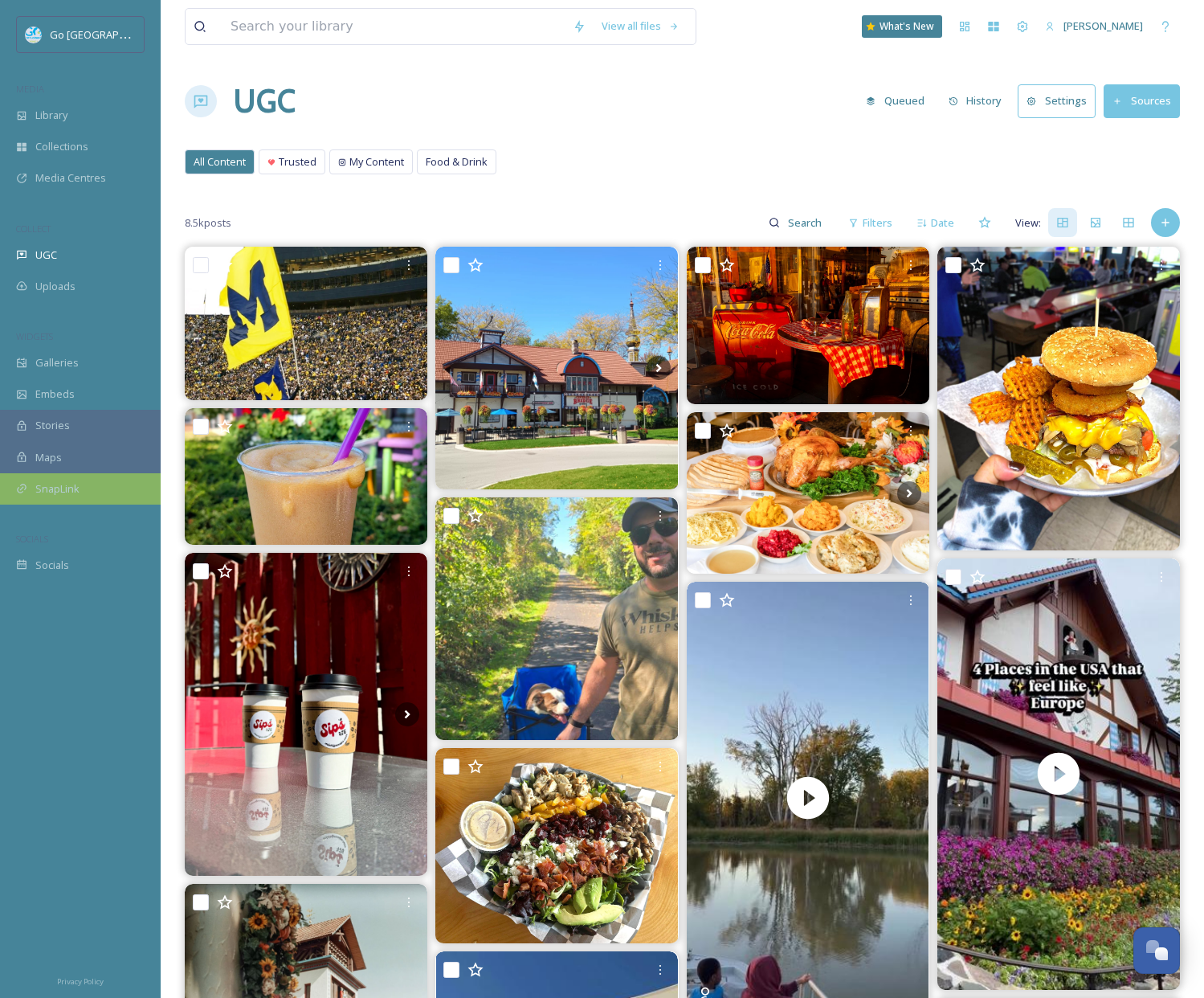
click at [96, 492] on div "SnapLink" at bounding box center [80, 489] width 161 height 31
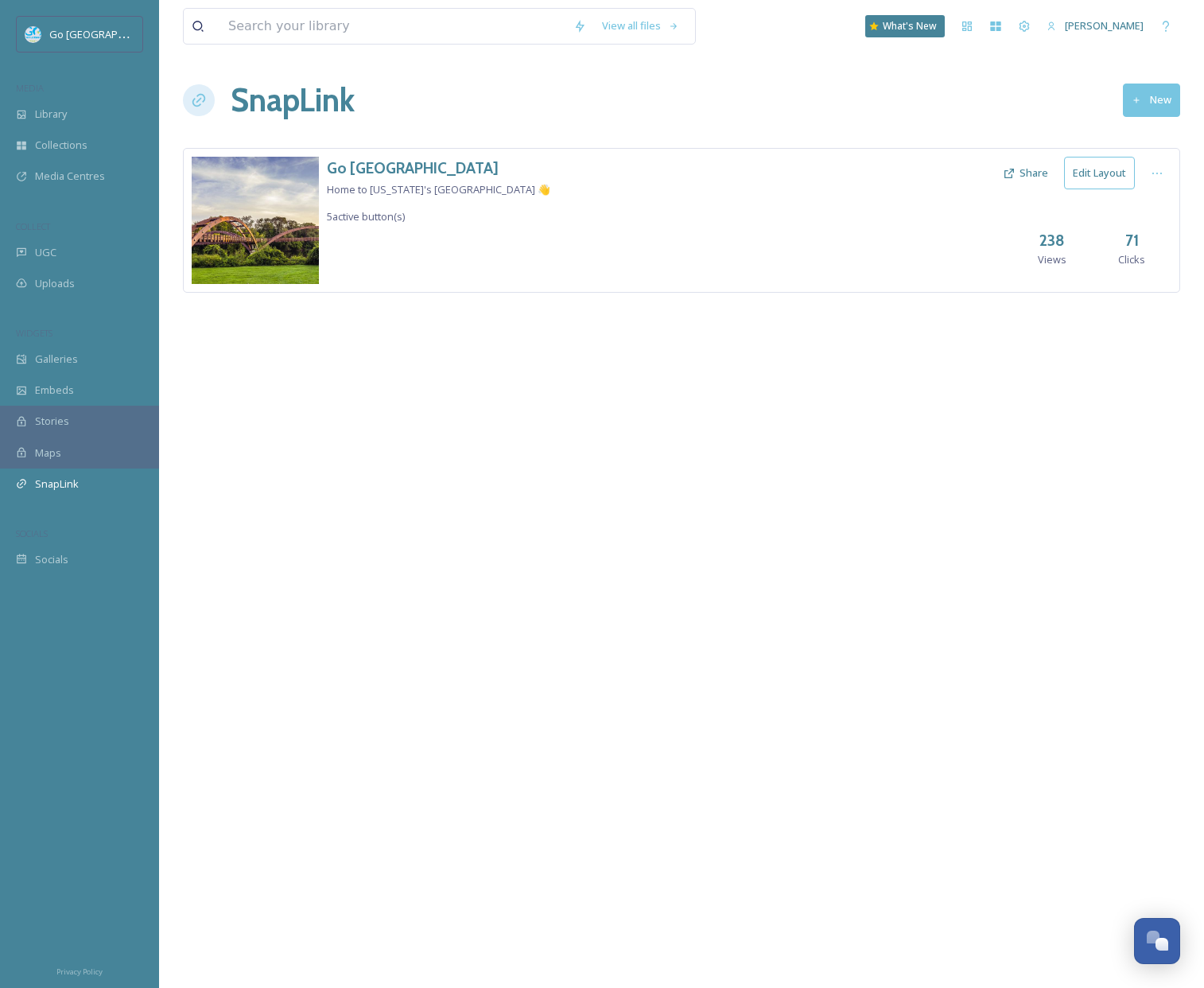
click at [1113, 171] on button "Edit Layout" at bounding box center [1099, 174] width 70 height 33
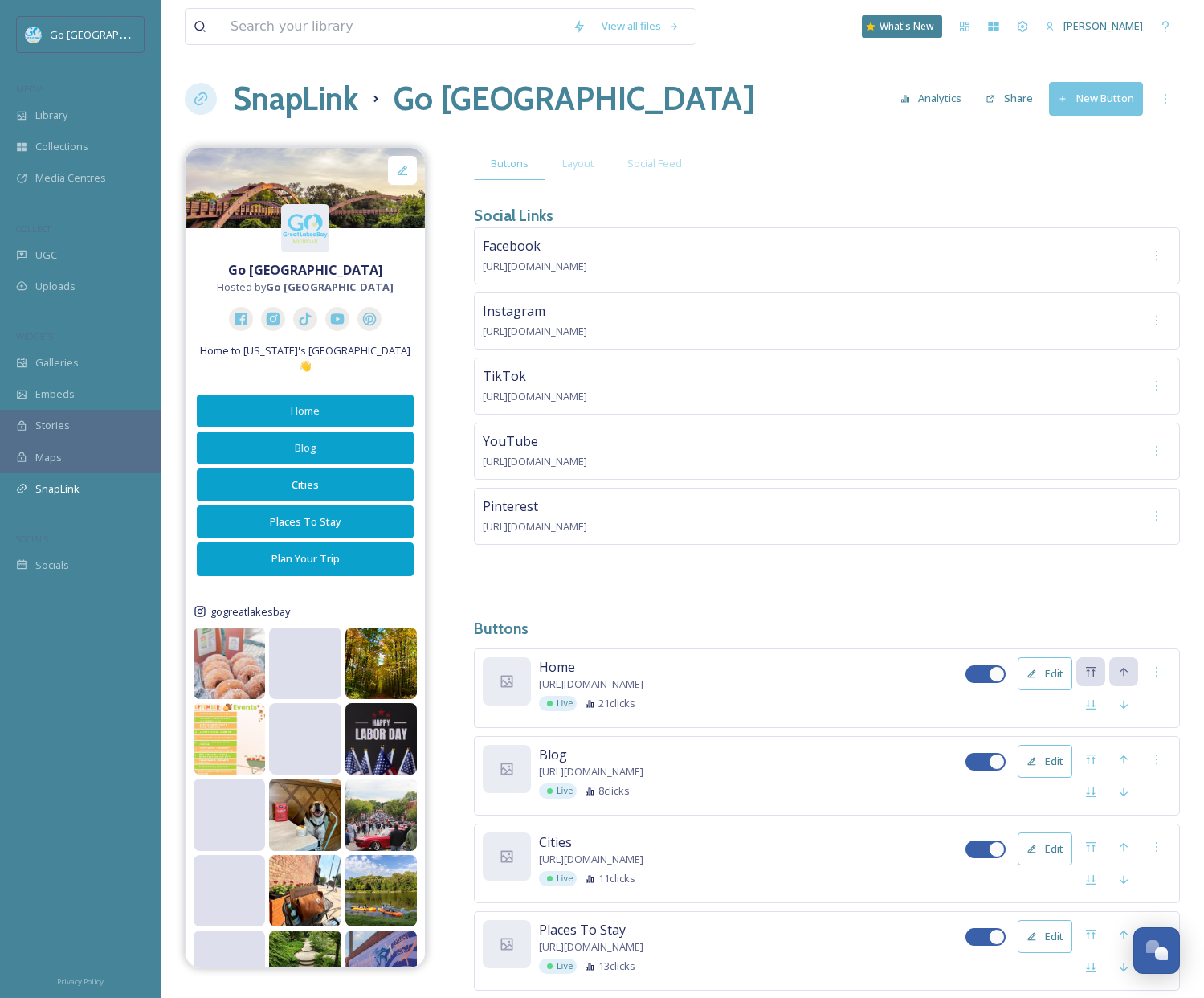
scroll to position [3, 0]
click at [592, 175] on div "Layout" at bounding box center [577, 163] width 65 height 33
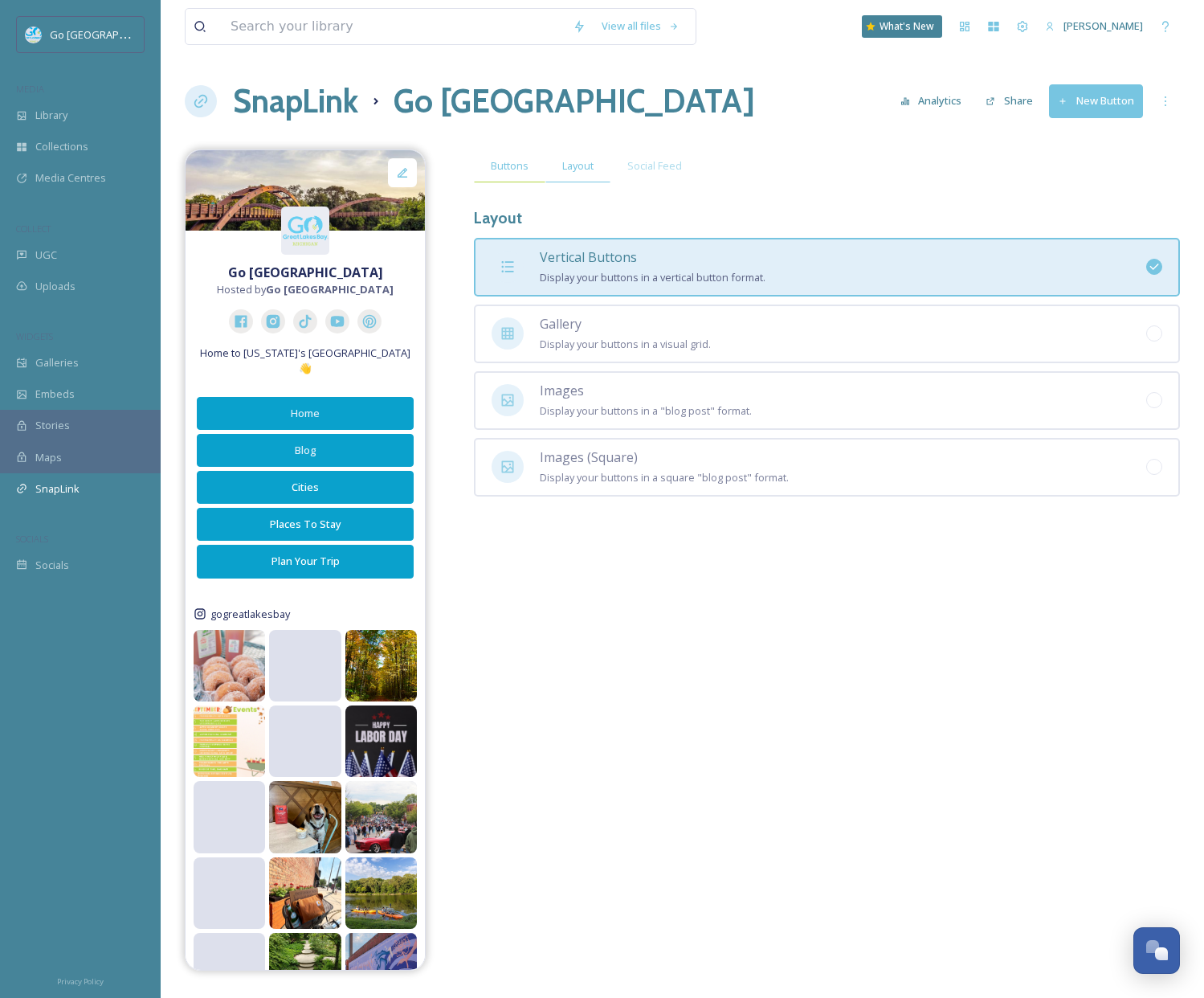
scroll to position [0, 0]
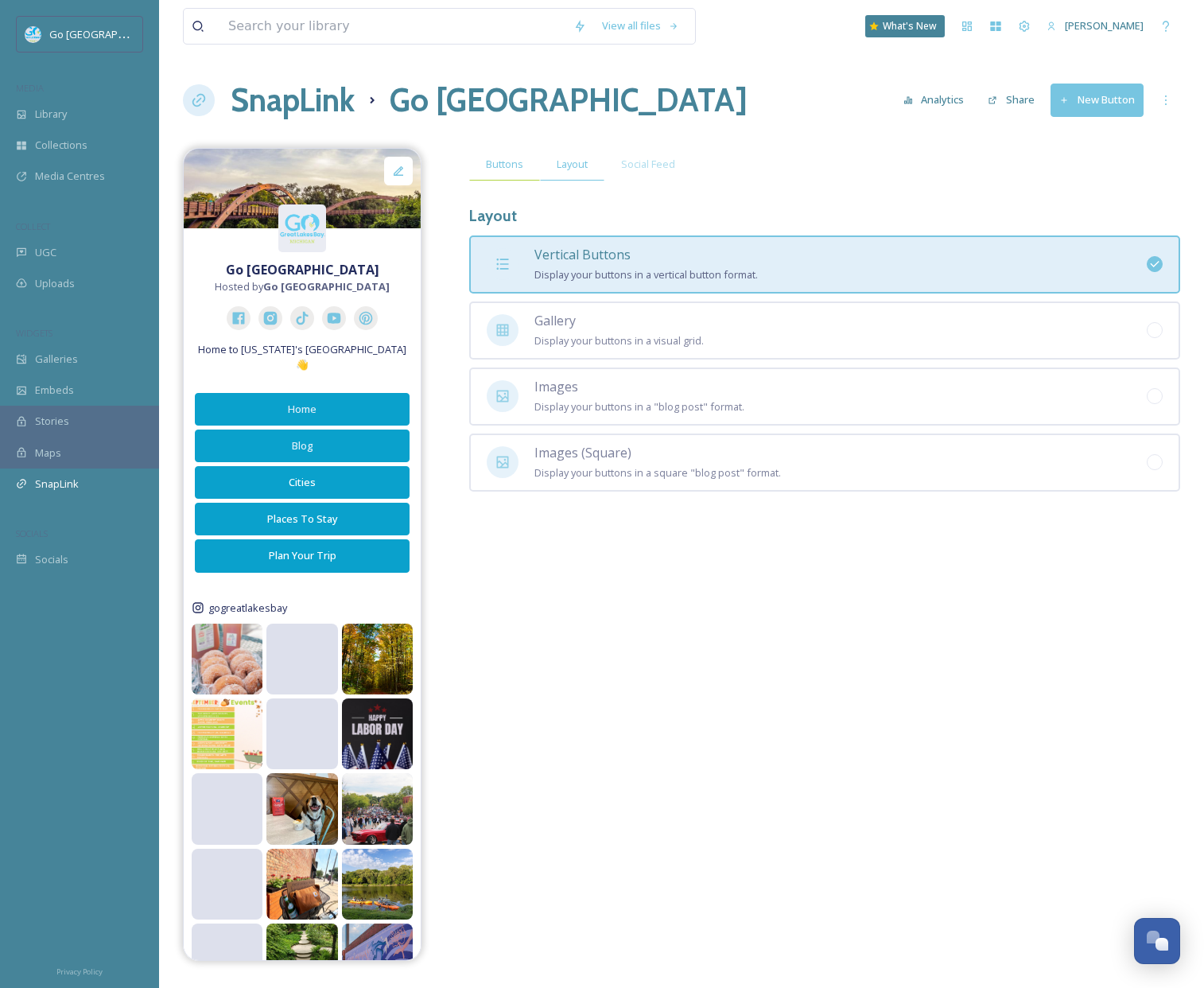
click at [504, 163] on span "Buttons" at bounding box center [504, 165] width 38 height 15
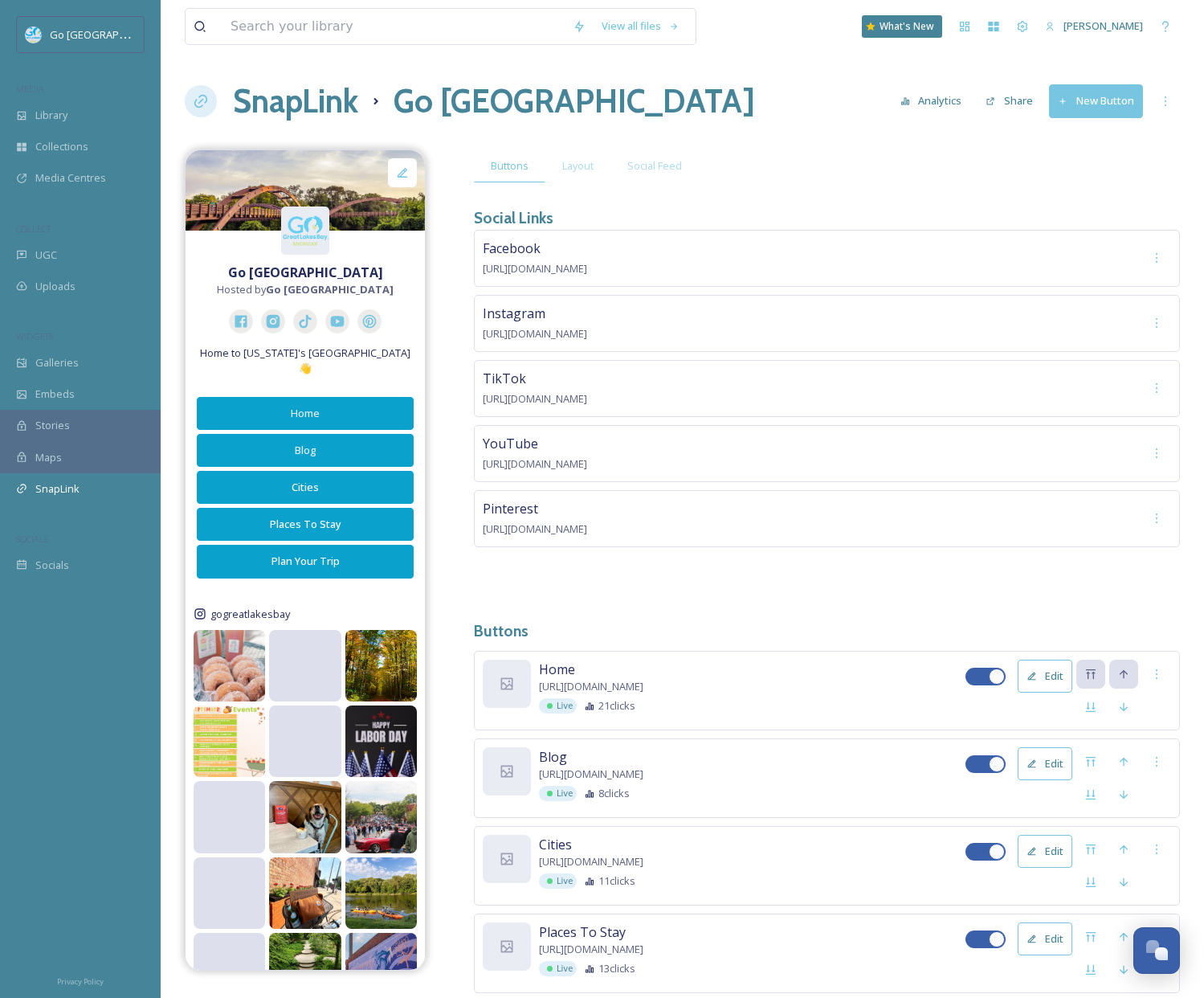
click at [1105, 107] on button "New Button" at bounding box center [1096, 101] width 94 height 33
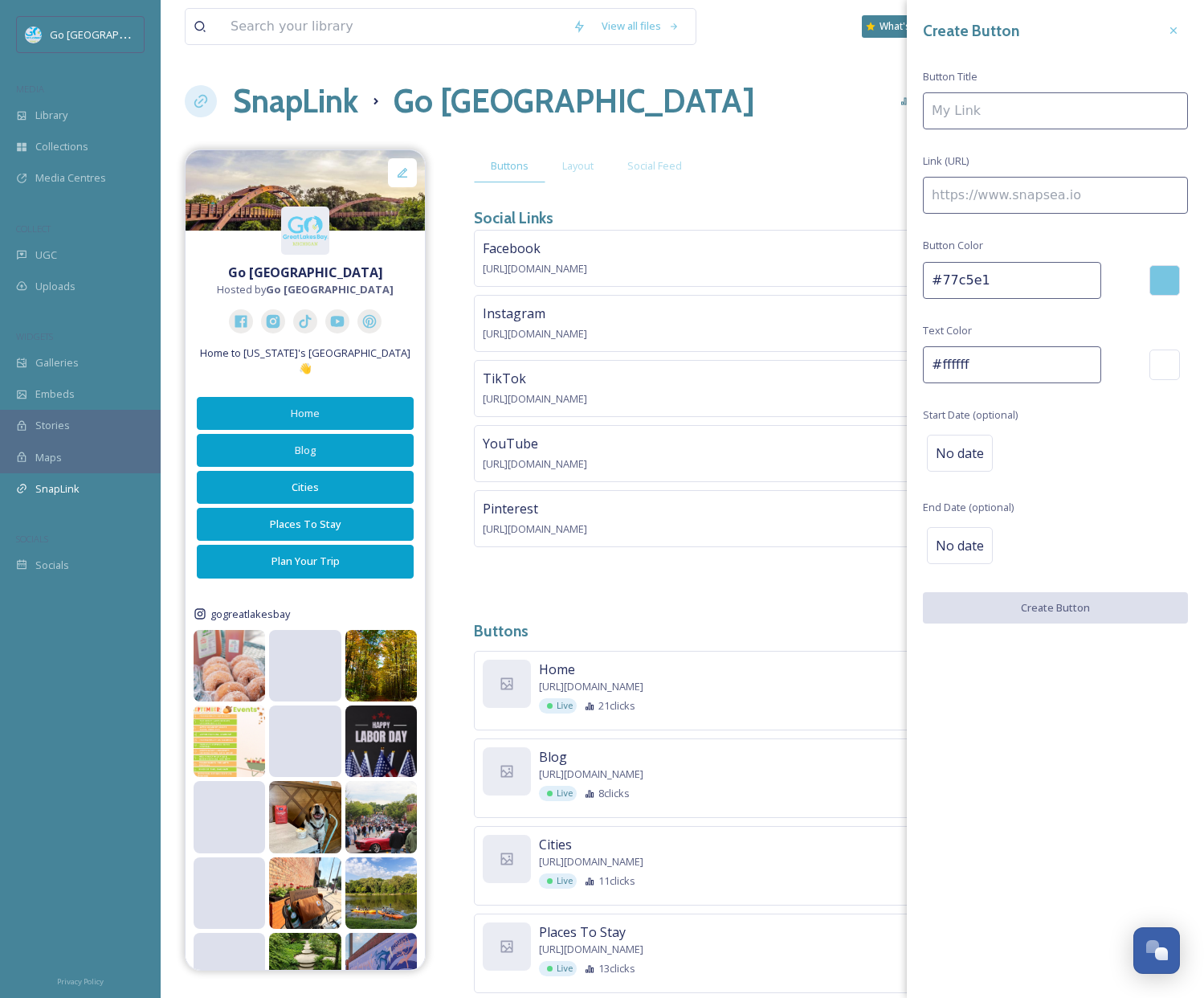
click at [999, 94] on input at bounding box center [1055, 111] width 265 height 37
type input "Self-Guided Tours"
click at [1018, 194] on input at bounding box center [1055, 196] width 265 height 37
paste input "https://www.gogreat.com/things-to-do/self-guided-tours/"
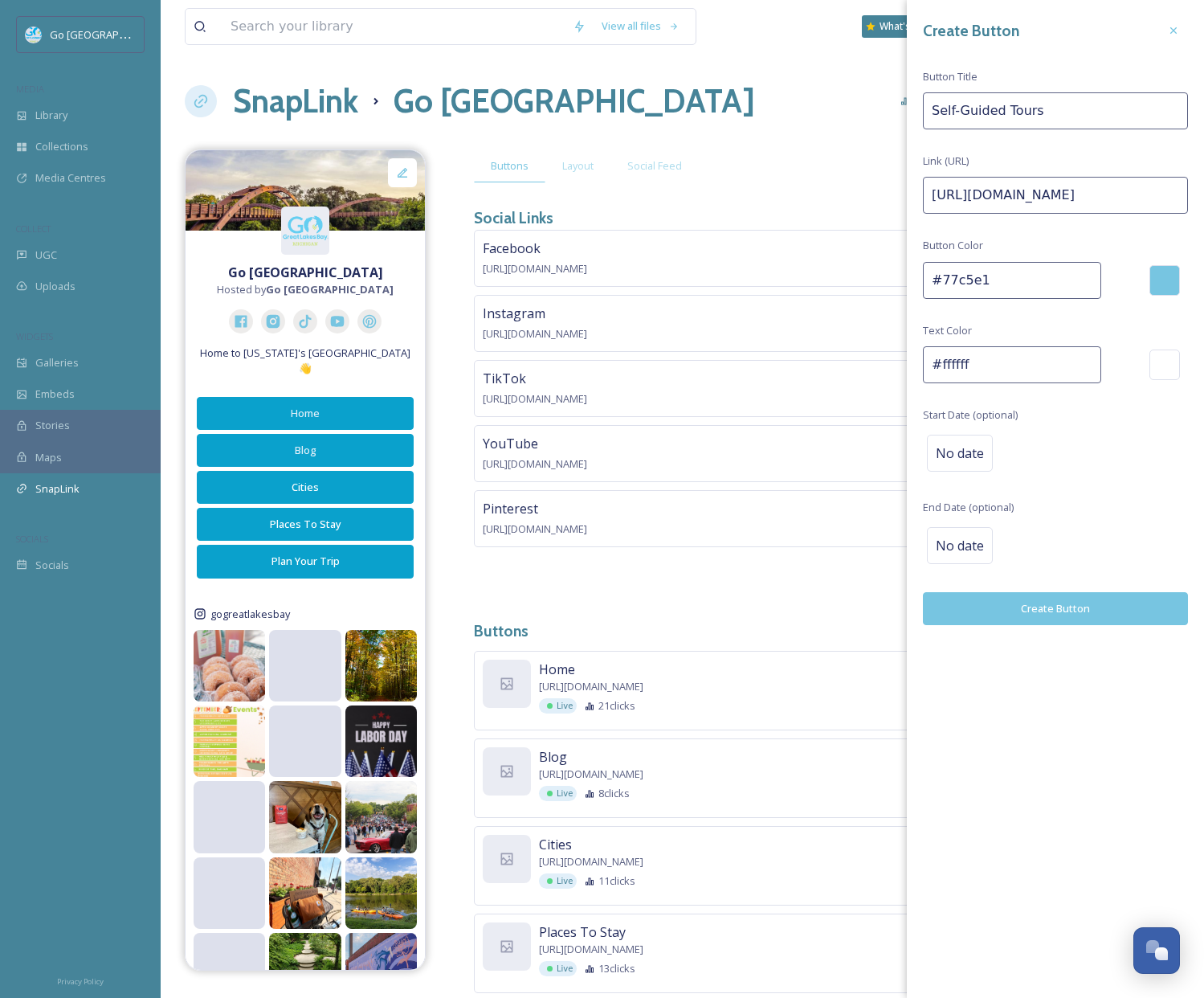
scroll to position [0, 85]
type input "https://www.gogreat.com/things-to-do/self-guided-tours/"
click at [1052, 604] on button "Create Button" at bounding box center [1055, 609] width 265 height 33
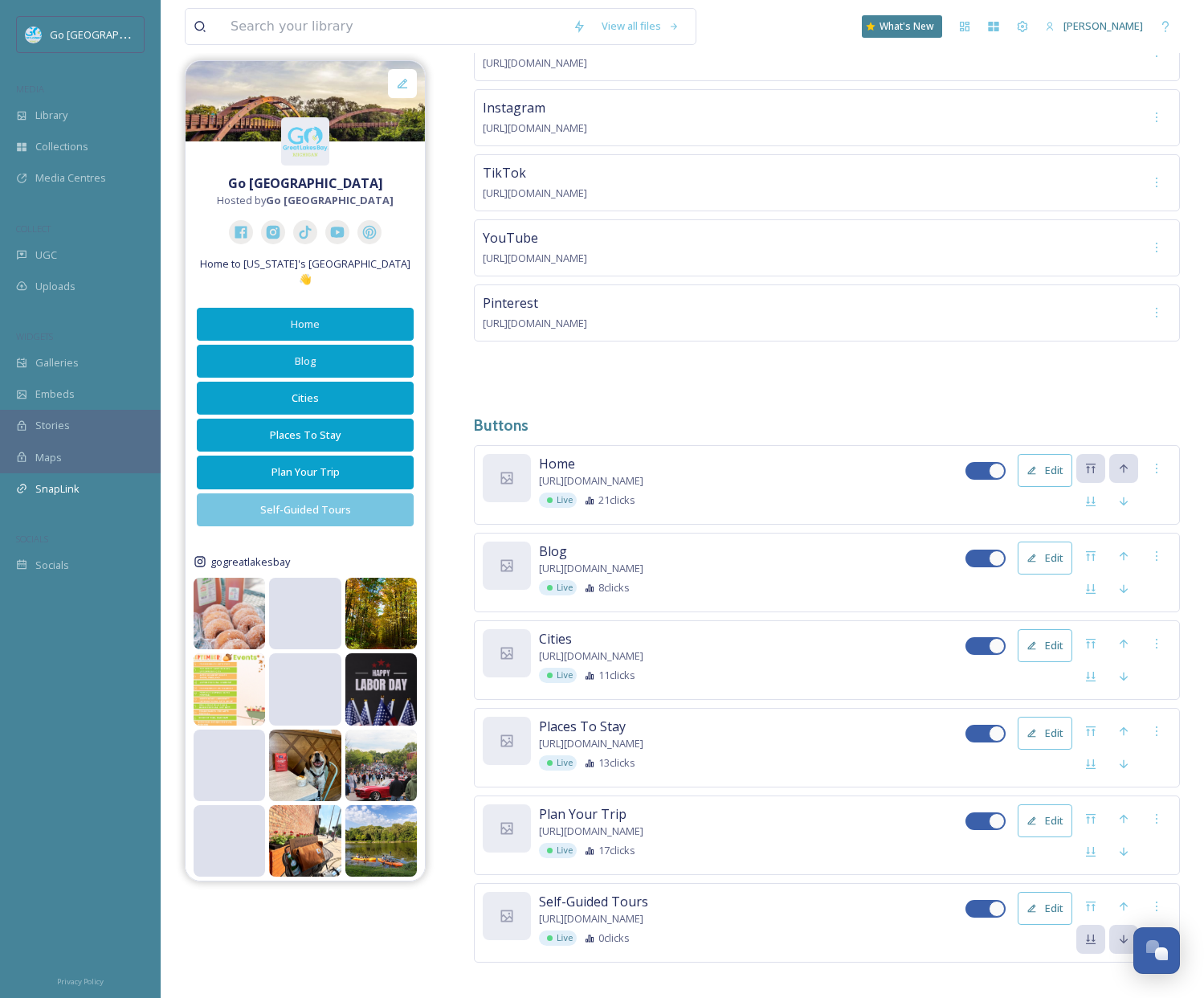
scroll to position [214, 0]
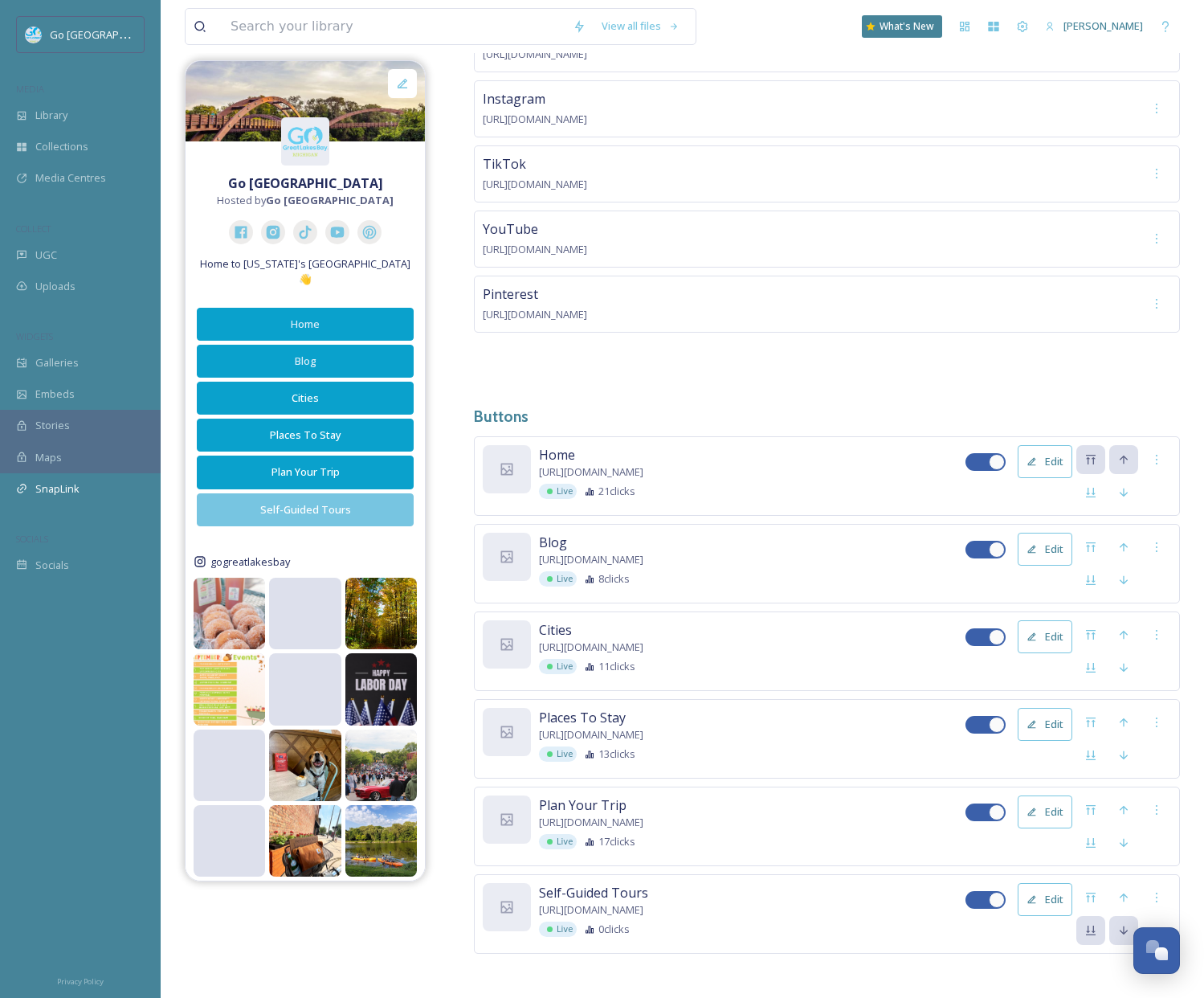
click at [1049, 456] on button "Edit" at bounding box center [1044, 462] width 55 height 33
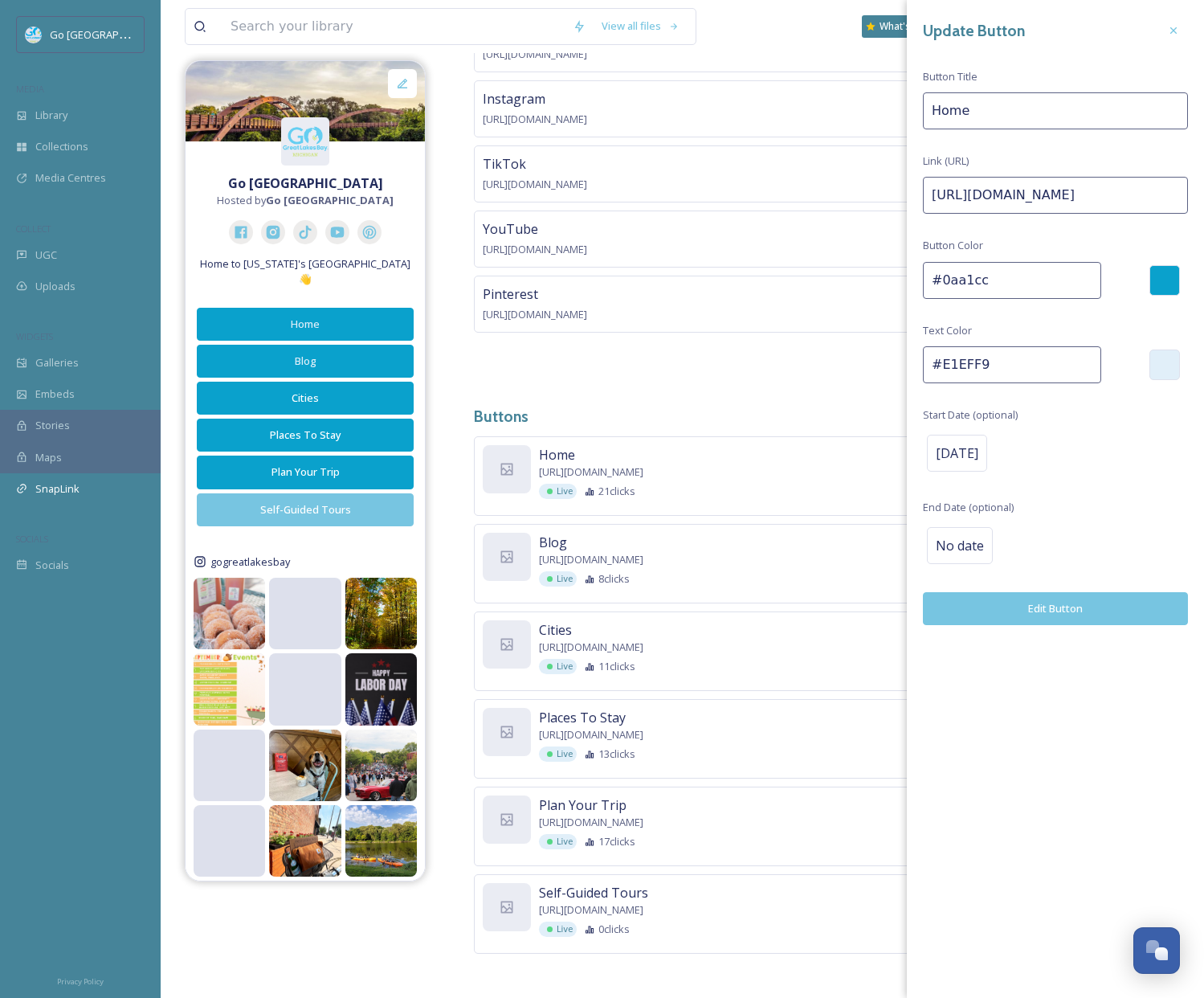
drag, startPoint x: 1011, startPoint y: 277, endPoint x: 902, endPoint y: 278, distance: 109.0
click at [908, 282] on div "Update Button Button Title Home Link (URL) https://www.gogreat.com/ Button Colo…" at bounding box center [1054, 320] width 297 height 641
click at [690, 356] on div "Facebook https://www.facebook.com/gogreatlakesbay/ Instagram https://www.instag…" at bounding box center [826, 198] width 706 height 365
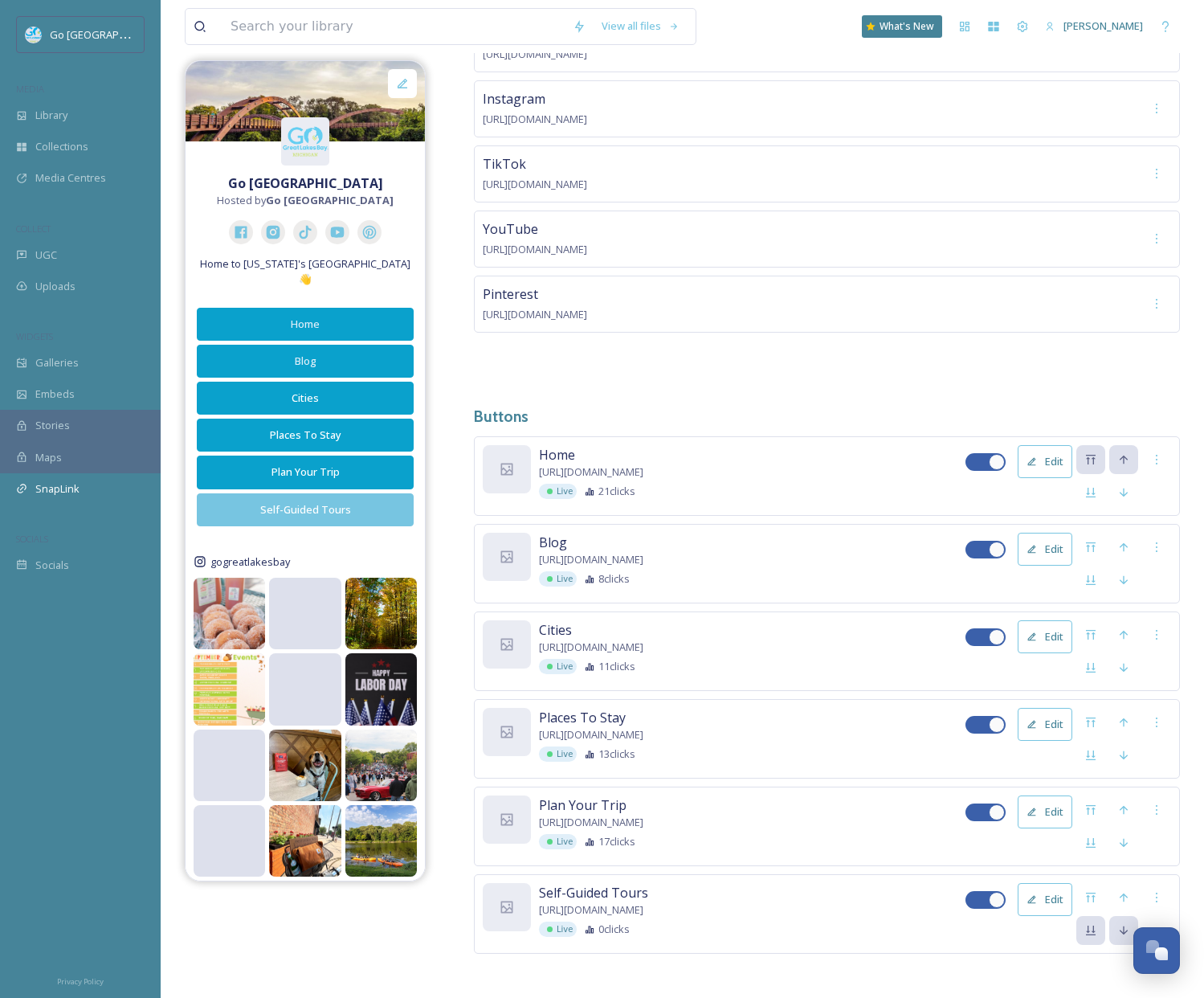
click at [1053, 898] on button "Edit" at bounding box center [1044, 900] width 55 height 33
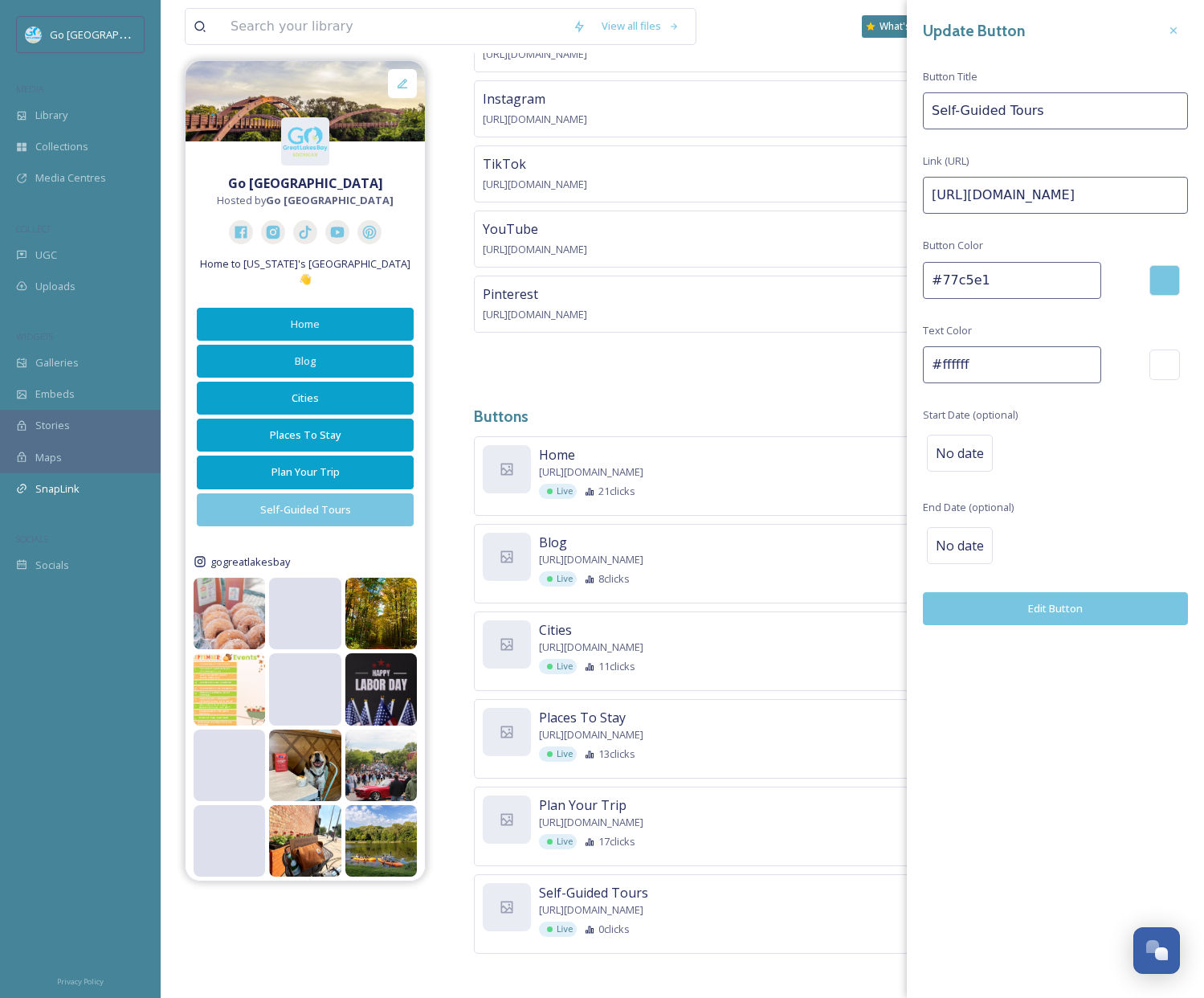
drag, startPoint x: 998, startPoint y: 277, endPoint x: 850, endPoint y: 249, distance: 150.6
click at [854, 251] on div "Buttons Layout Social Feed Social Links Facebook https://www.facebook.com/gogre…" at bounding box center [826, 468] width 706 height 1067
paste input "0aa1cc"
type input "#0aa1cc"
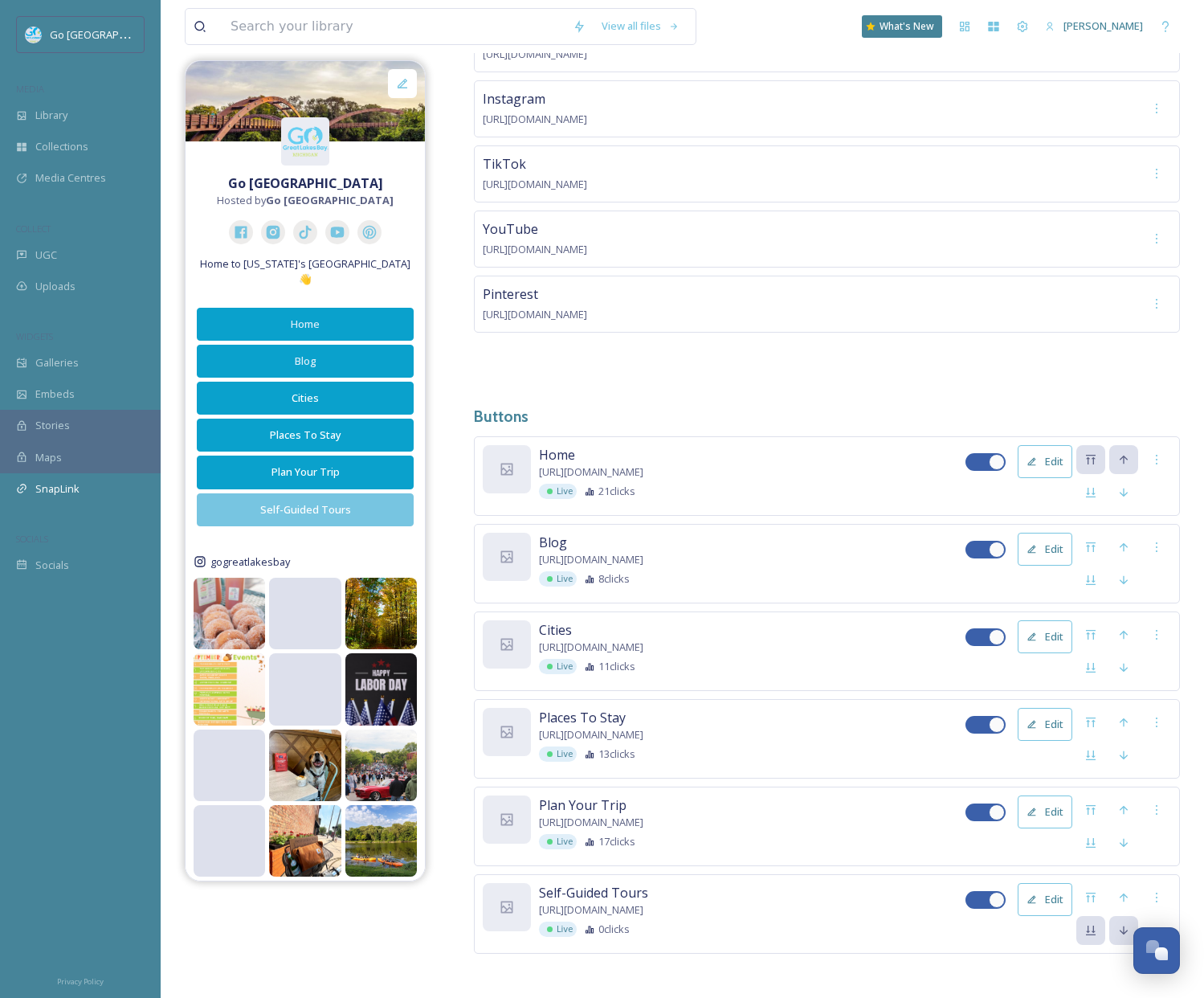
click at [764, 351] on div "Facebook https://www.facebook.com/gogreatlakesbay/ Instagram https://www.instag…" at bounding box center [826, 198] width 706 height 365
click at [552, 448] on span "Home" at bounding box center [557, 455] width 36 height 19
click at [1044, 458] on button "Edit" at bounding box center [1044, 462] width 55 height 33
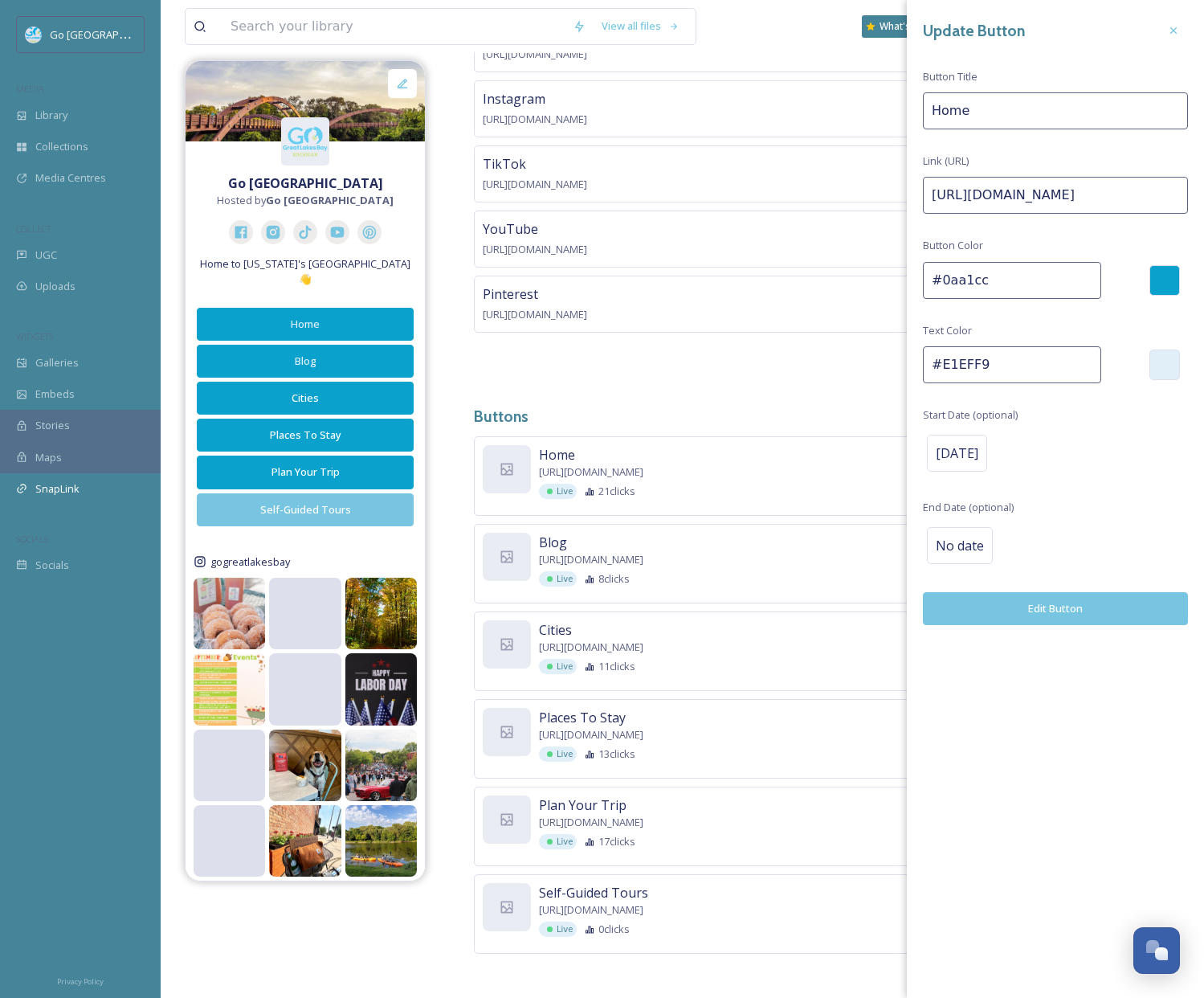
drag, startPoint x: 1007, startPoint y: 365, endPoint x: 895, endPoint y: 344, distance: 114.0
click at [896, 345] on div "Buttons Layout Social Feed Social Links Facebook https://www.facebook.com/gogre…" at bounding box center [826, 468] width 706 height 1067
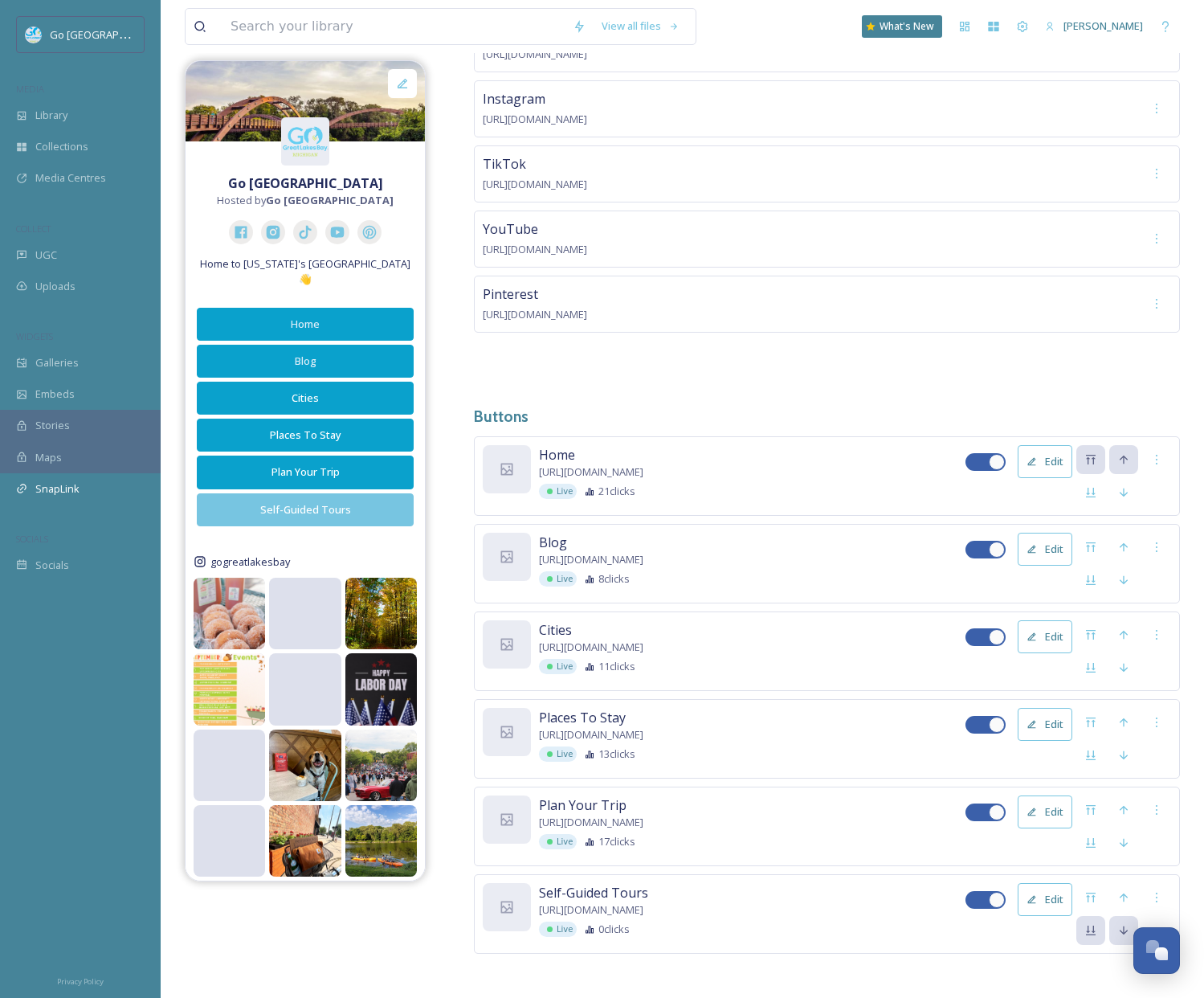
click at [709, 374] on div "Facebook https://www.facebook.com/gogreatlakesbay/ Instagram https://www.instag…" at bounding box center [826, 198] width 706 height 365
click at [1043, 889] on button "Edit" at bounding box center [1044, 900] width 55 height 33
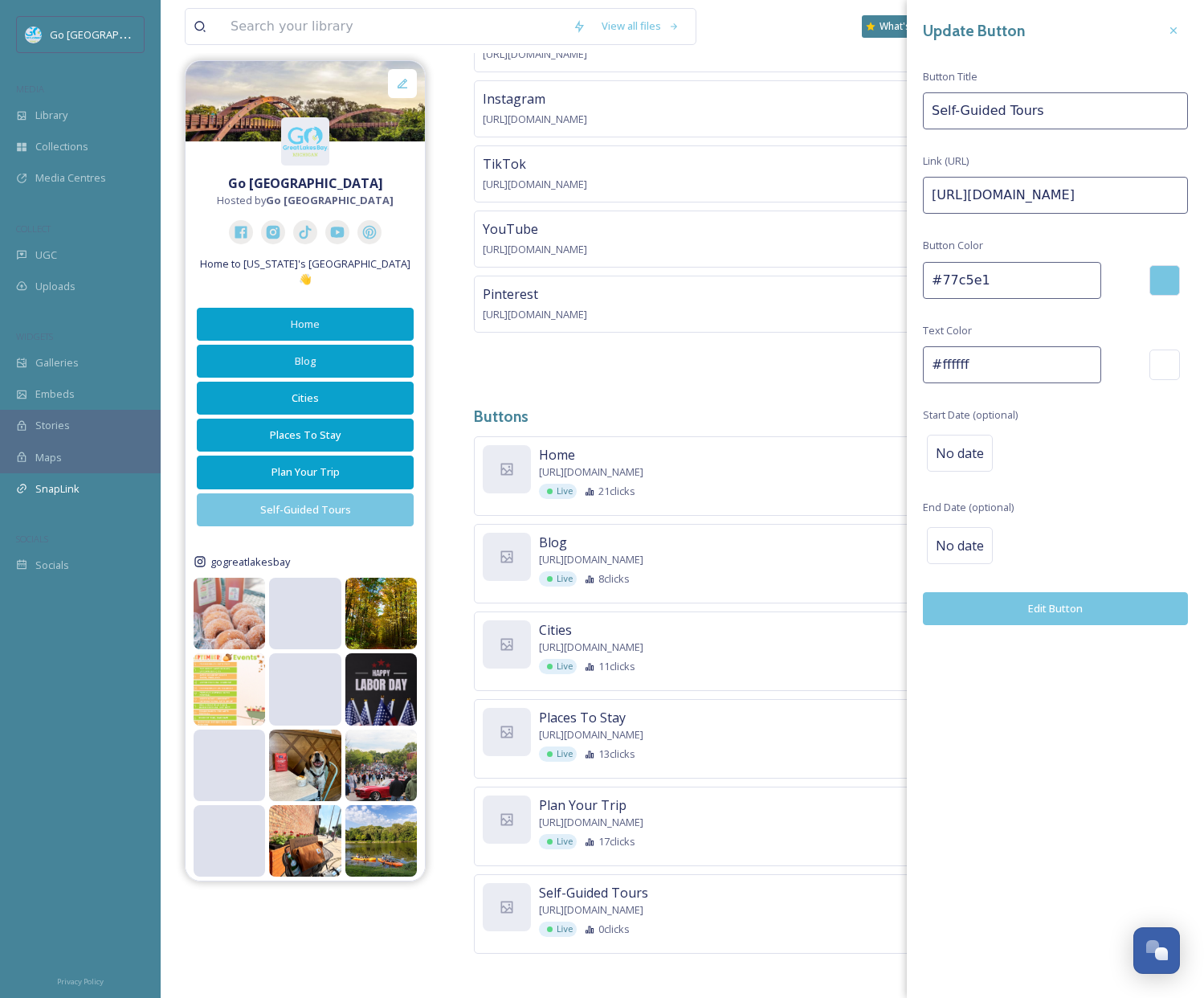
drag, startPoint x: 1003, startPoint y: 358, endPoint x: 911, endPoint y: 351, distance: 92.3
click at [911, 351] on div "Update Button Button Title Self-Guided Tours Link (URL) https://www.gogreat.com…" at bounding box center [1054, 320] width 297 height 641
paste input "E1EFF9"
type input "#E1EFF9"
click at [1023, 754] on div "Update Button Button Title Self-Guided Tours Link (URL) https://www.gogreat.com…" at bounding box center [1054, 499] width 297 height 998
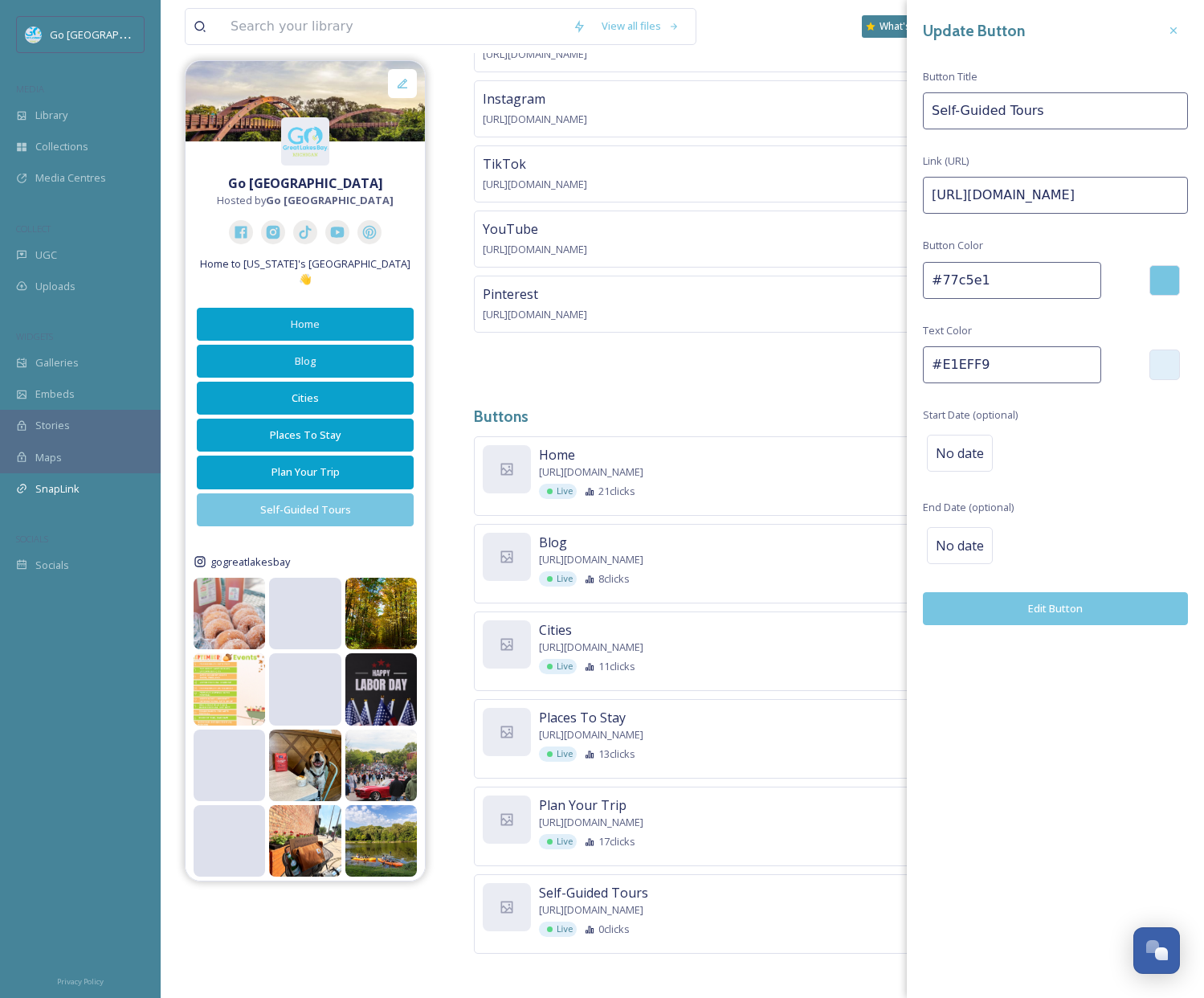
click at [1030, 606] on button "Edit Button" at bounding box center [1055, 609] width 265 height 33
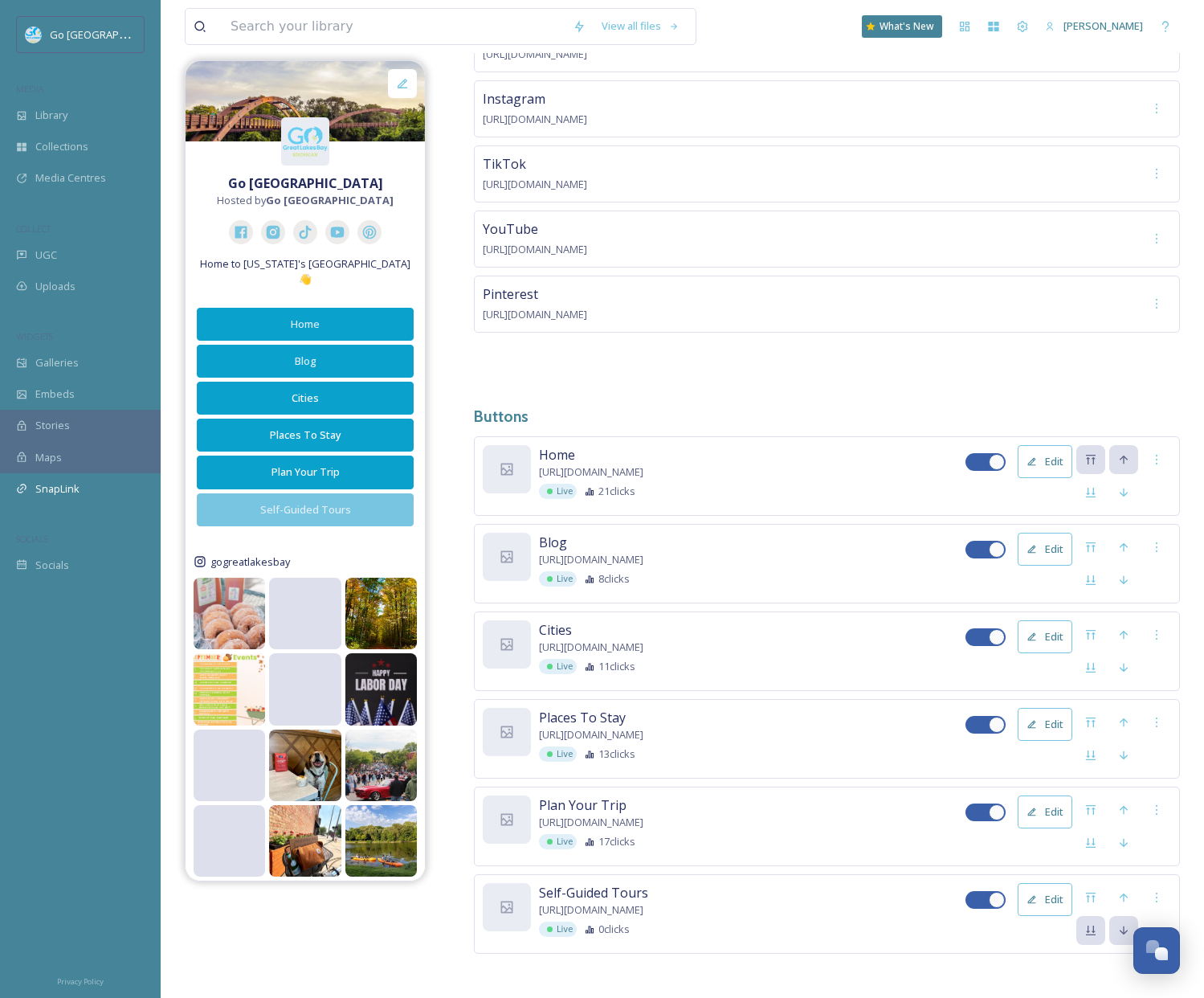
click at [1046, 453] on button "Edit" at bounding box center [1044, 462] width 55 height 33
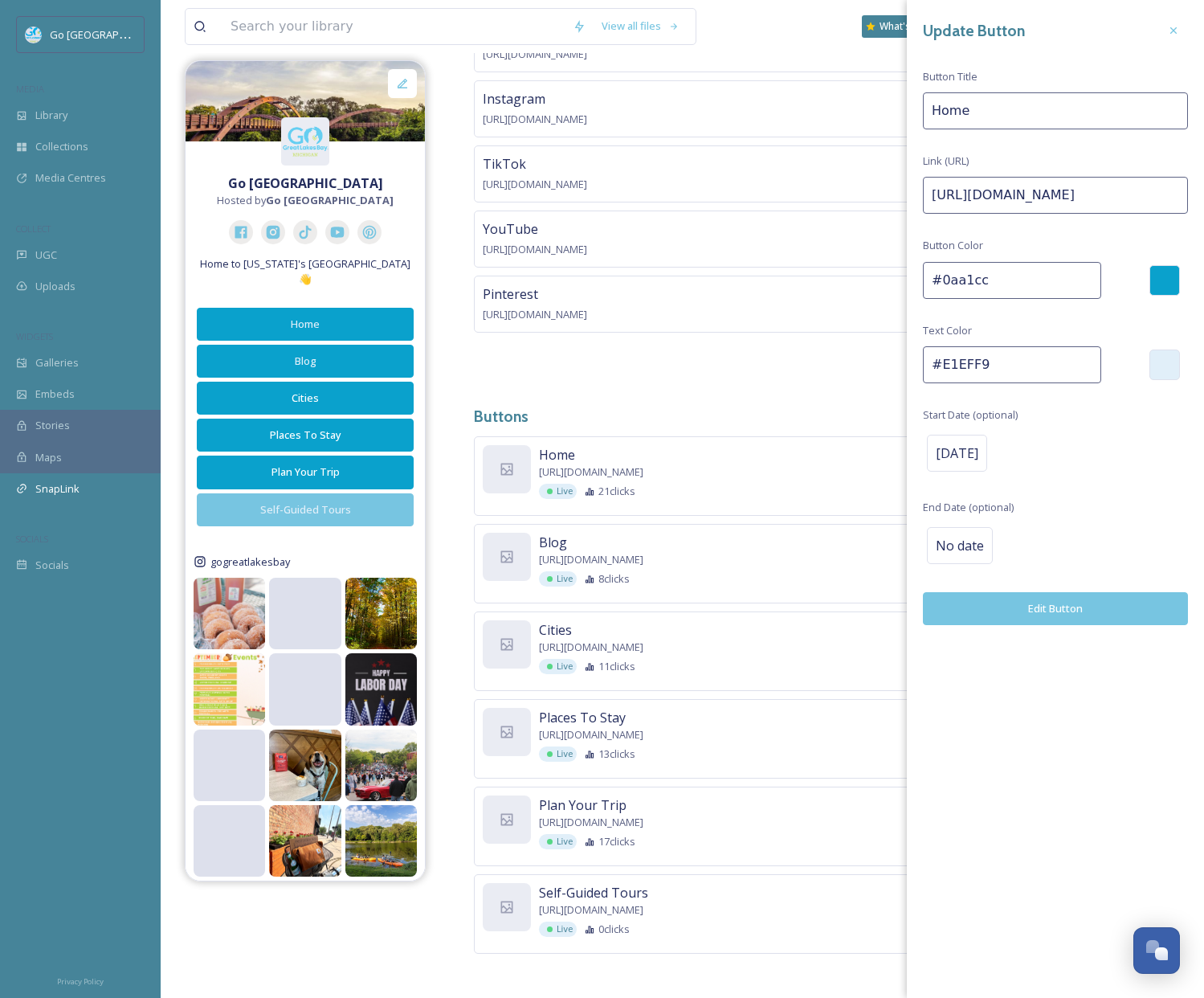
drag, startPoint x: 994, startPoint y: 286, endPoint x: 893, endPoint y: 257, distance: 105.1
click at [897, 259] on div "Buttons Layout Social Feed Social Links Facebook https://www.facebook.com/gogre…" at bounding box center [826, 468] width 706 height 1067
click at [1169, 29] on icon at bounding box center [1173, 30] width 13 height 13
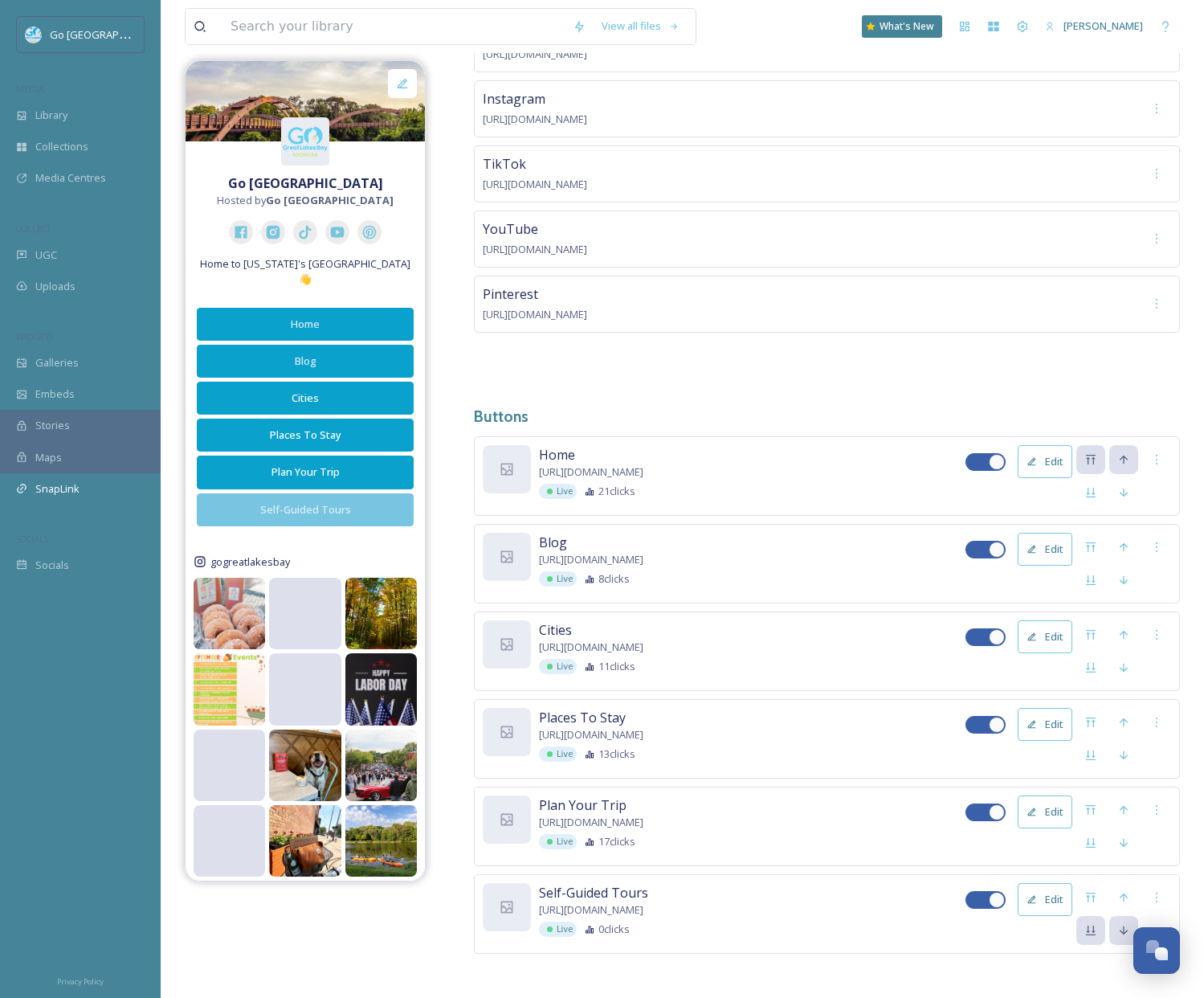
click at [1043, 895] on button "Edit" at bounding box center [1044, 900] width 55 height 33
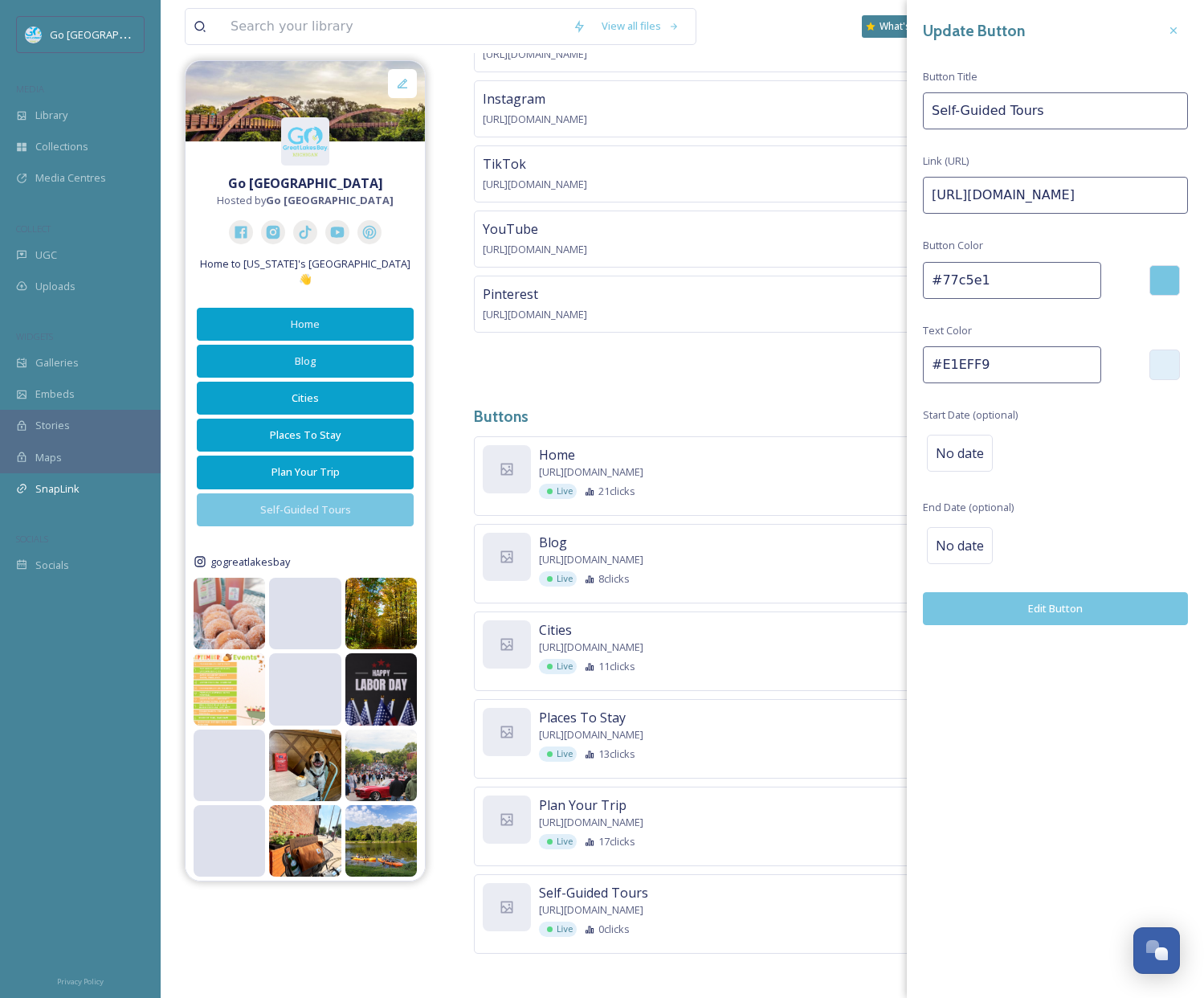
drag, startPoint x: 992, startPoint y: 277, endPoint x: 868, endPoint y: 252, distance: 126.5
click at [865, 257] on div "Buttons Layout Social Feed Social Links Facebook https://www.facebook.com/gogre…" at bounding box center [826, 468] width 706 height 1067
paste input "0aa1cc"
type input "#0aa1cc"
click at [1032, 605] on button "Edit Button" at bounding box center [1055, 609] width 265 height 33
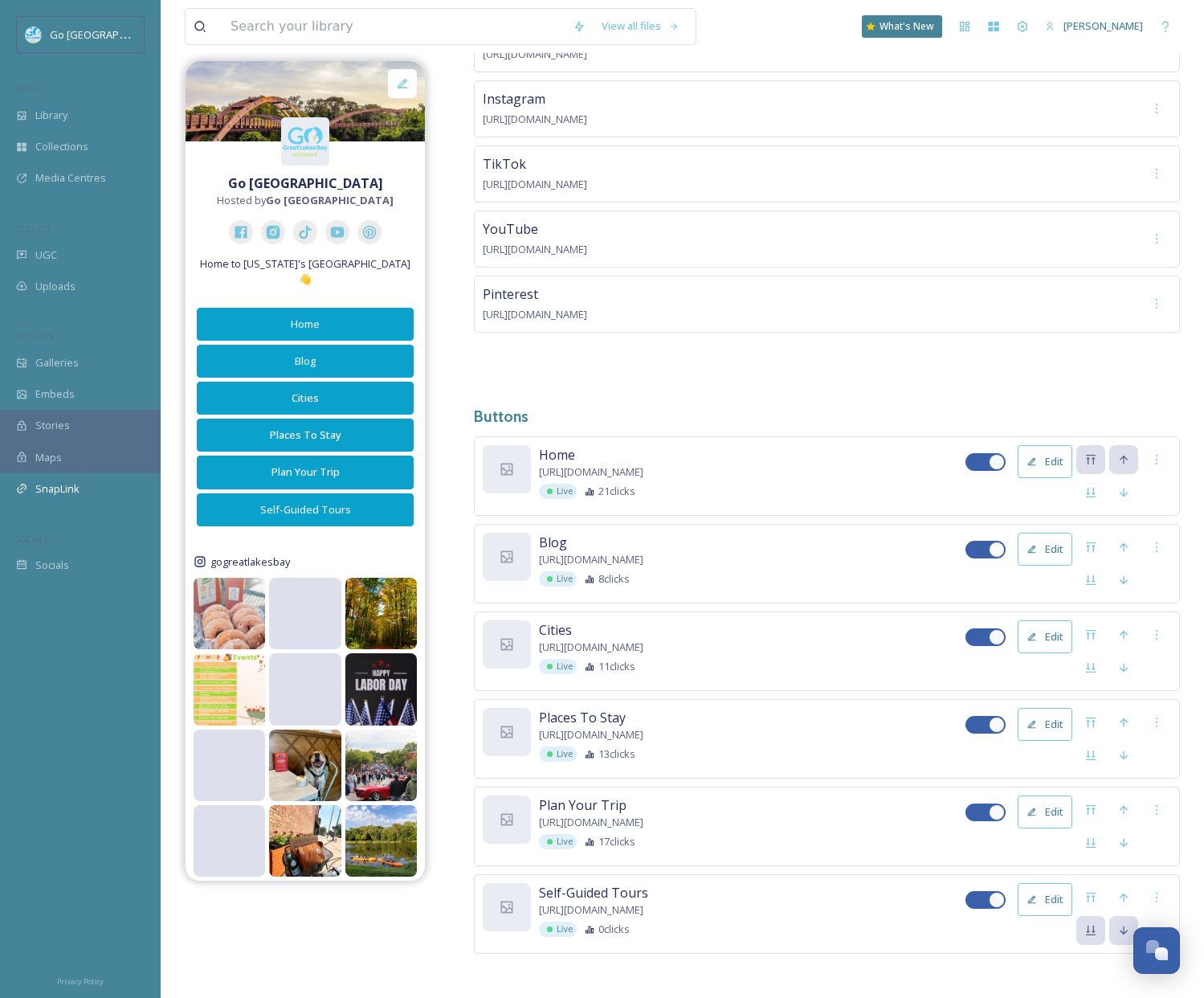
click at [827, 411] on h3 "Buttons" at bounding box center [826, 417] width 706 height 23
click at [53, 490] on span "SnapLink" at bounding box center [56, 489] width 44 height 16
